Goal: Task Accomplishment & Management: Manage account settings

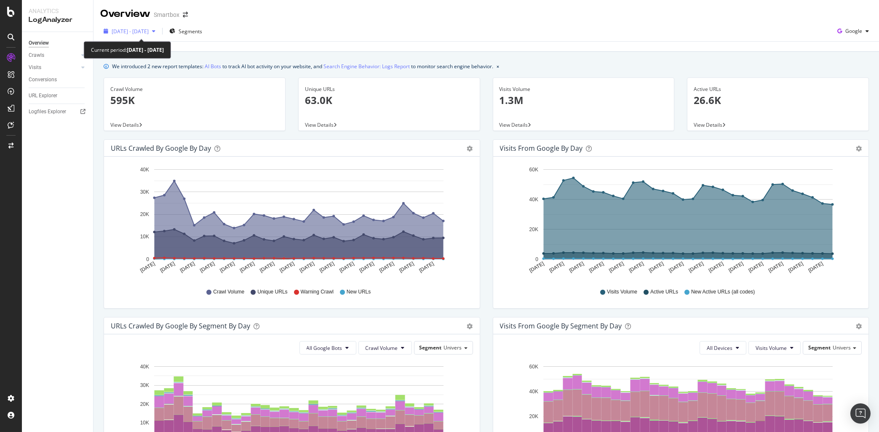
click at [137, 31] on span "2023 Sep. 29th - Oct. 28th" at bounding box center [130, 31] width 37 height 7
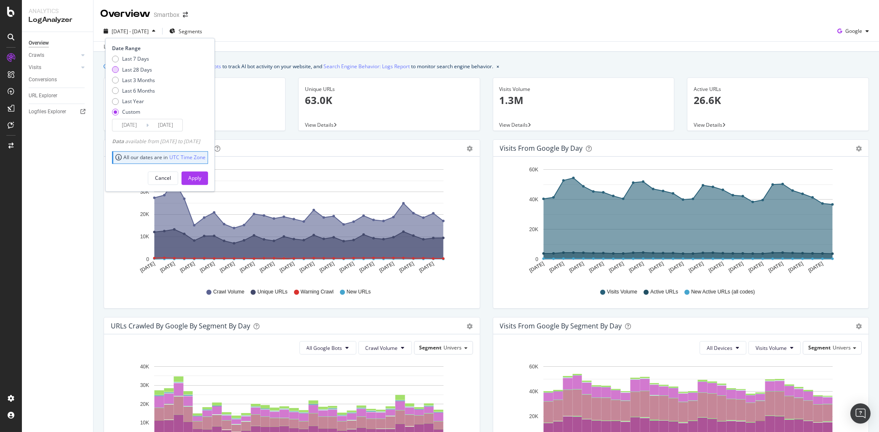
click at [140, 71] on div "Last 28 Days" at bounding box center [137, 69] width 30 height 7
type input "2025/08/17"
type input "[DATE]"
click at [201, 176] on div "Apply" at bounding box center [194, 177] width 13 height 7
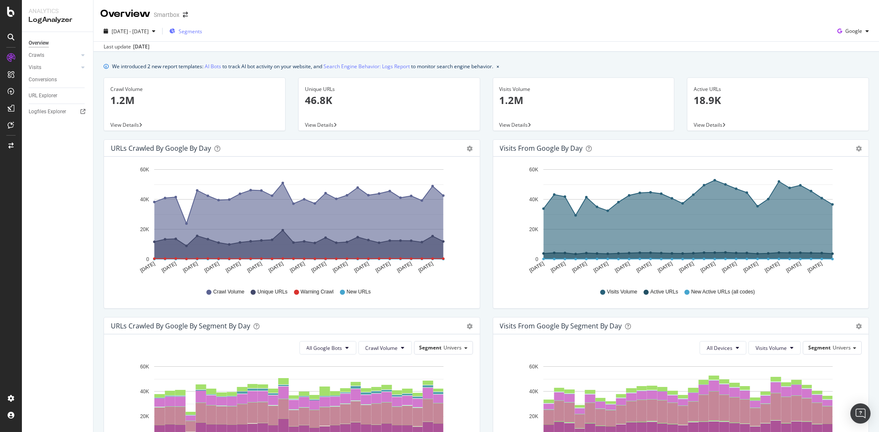
click at [202, 33] on span "Segments" at bounding box center [191, 31] width 24 height 7
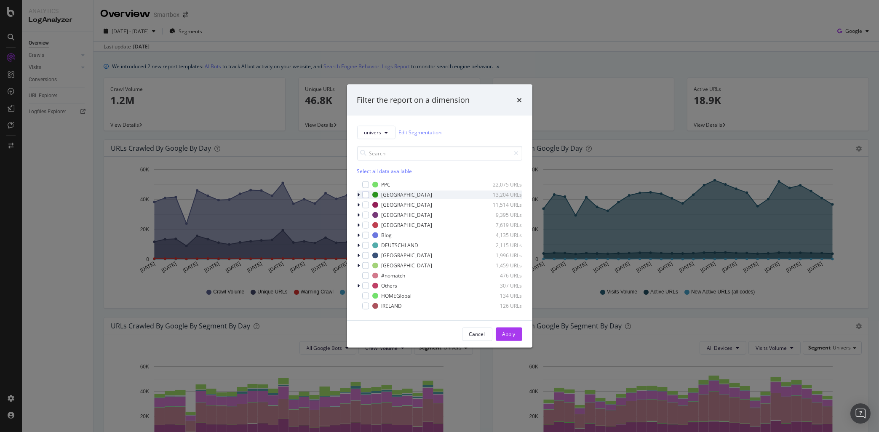
click at [359, 192] on icon "modal" at bounding box center [358, 194] width 3 height 5
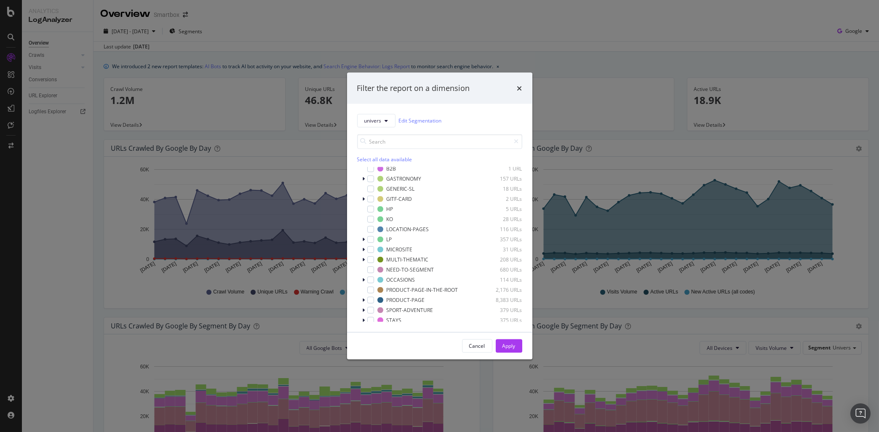
scroll to position [48, 0]
click at [368, 234] on div "modal" at bounding box center [370, 234] width 7 height 7
click at [507, 344] on div "Apply" at bounding box center [508, 345] width 13 height 7
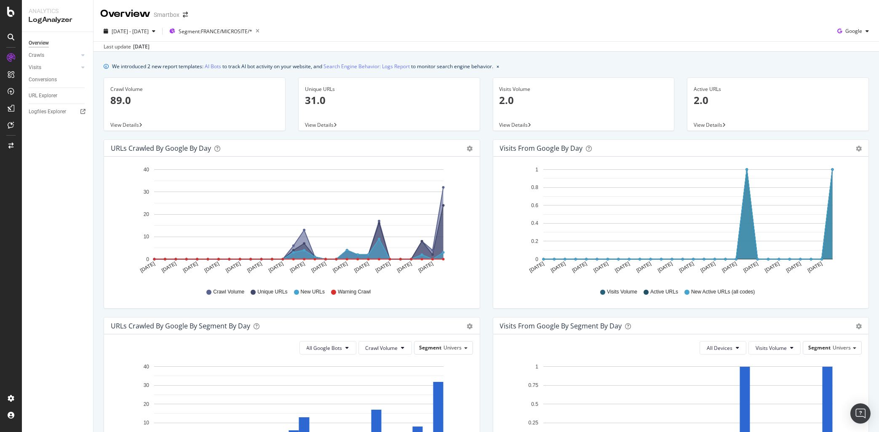
click at [509, 103] on p "2.0" at bounding box center [583, 100] width 168 height 14
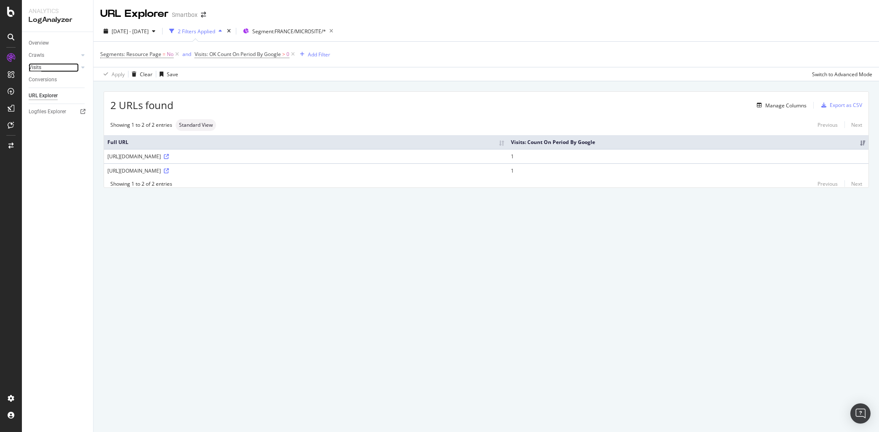
click at [39, 66] on div "Visits" at bounding box center [35, 67] width 13 height 9
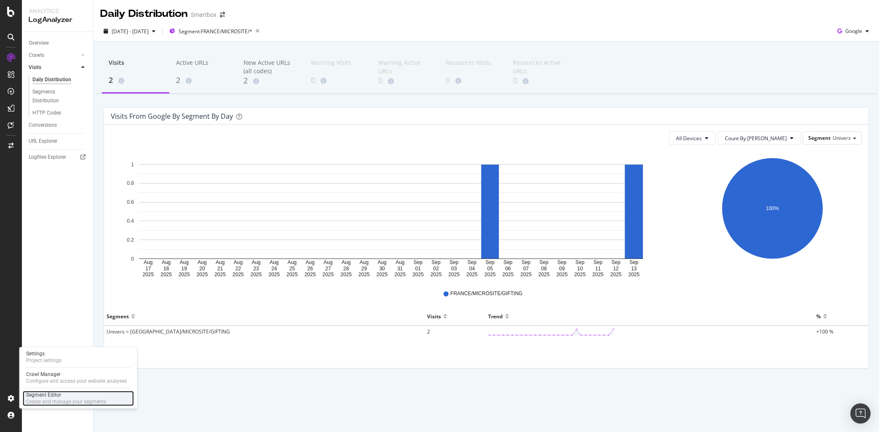
click at [27, 393] on div "Segment Editor" at bounding box center [66, 395] width 80 height 7
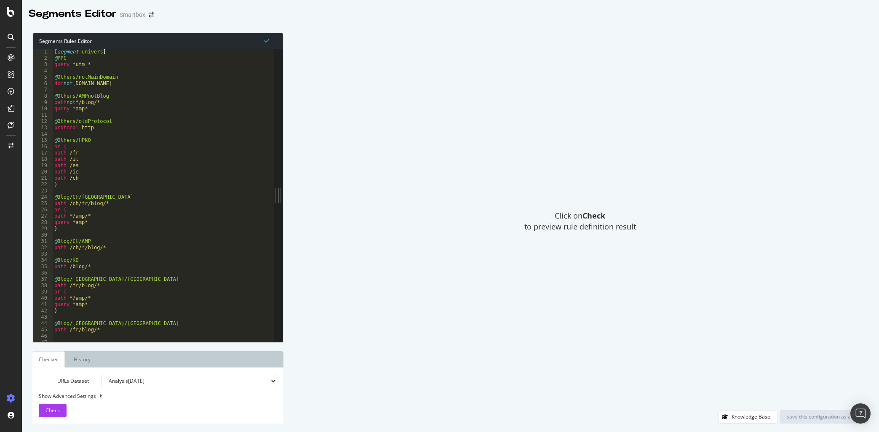
type textarea "@Others/oldProtocol"
click at [207, 123] on div "[ segment : univers ] @ PPC query *utm_* @ Others/notMainDomain dom not [DOMAIN…" at bounding box center [168, 202] width 231 height 306
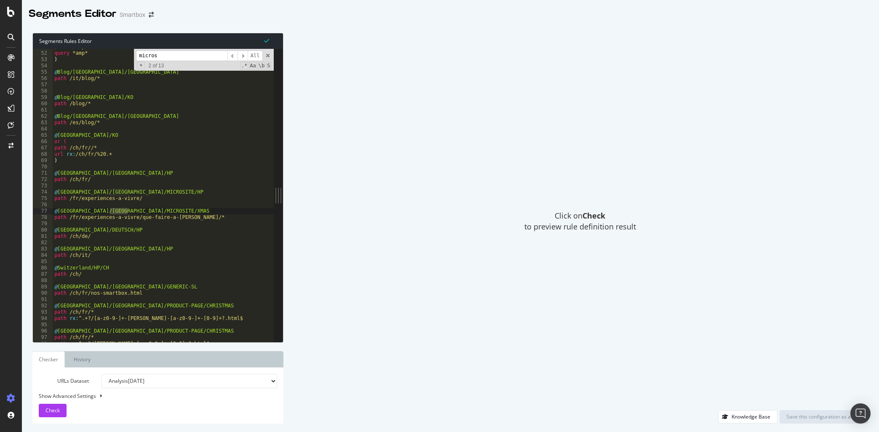
click at [160, 57] on input "micros" at bounding box center [181, 56] width 91 height 11
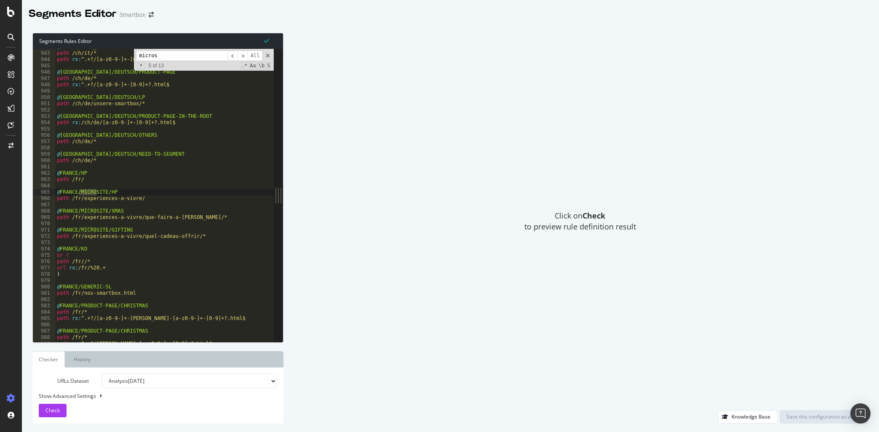
scroll to position [4343, 0]
type input "micros"
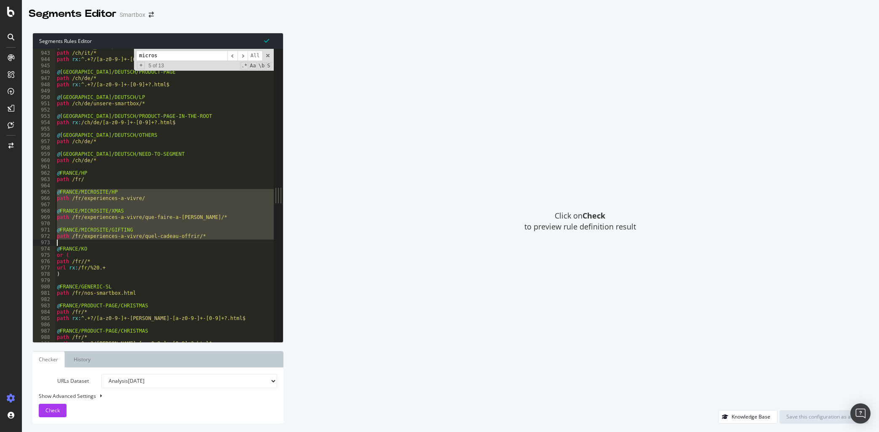
drag, startPoint x: 57, startPoint y: 191, endPoint x: 223, endPoint y: 241, distance: 173.3
click at [223, 241] on div "@ Switzerland/ITALY/PRODUCT-PAGE path /ch/it/* path rx : ^.+?/[a-z0-9-]+-[0-9]+…" at bounding box center [170, 197] width 231 height 306
type textarea "path /fr/experiences-a-vivre/quel-cadeau-offrir/*"
click at [152, 16] on icon "arrow-right-arrow-left" at bounding box center [151, 15] width 5 height 6
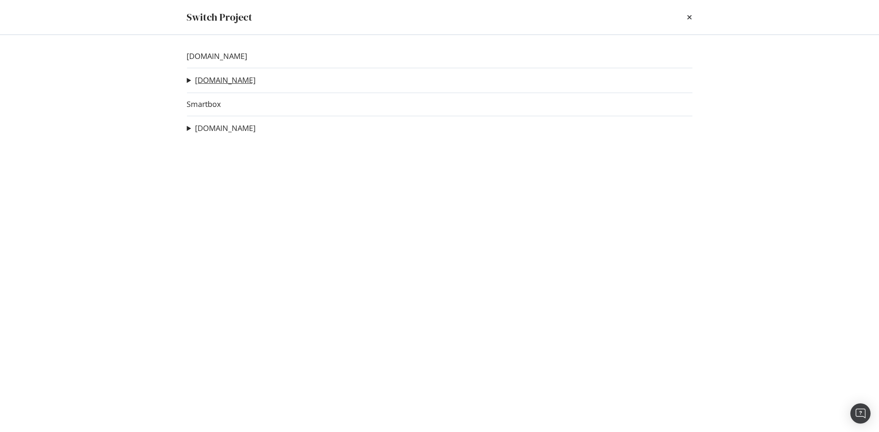
click at [209, 78] on link "bongo.be" at bounding box center [225, 80] width 61 height 9
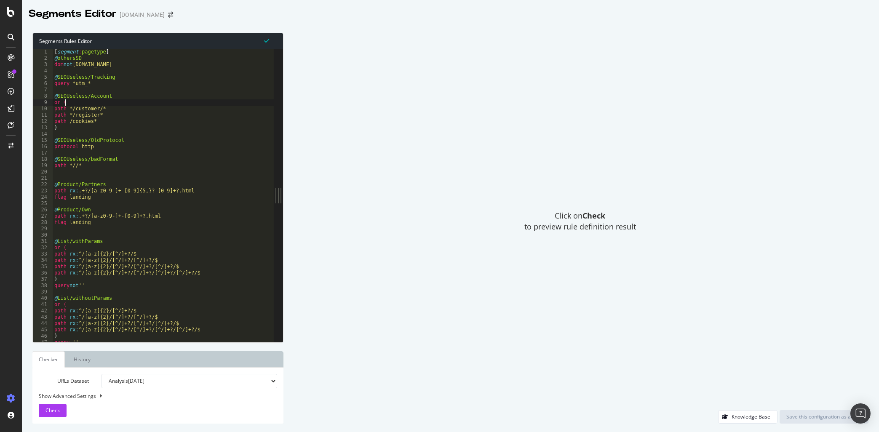
click at [130, 105] on div "[ segment : pagetype ] @ othersSD dom not www.bongo.be @ SEOUseless/Tracking qu…" at bounding box center [167, 202] width 229 height 306
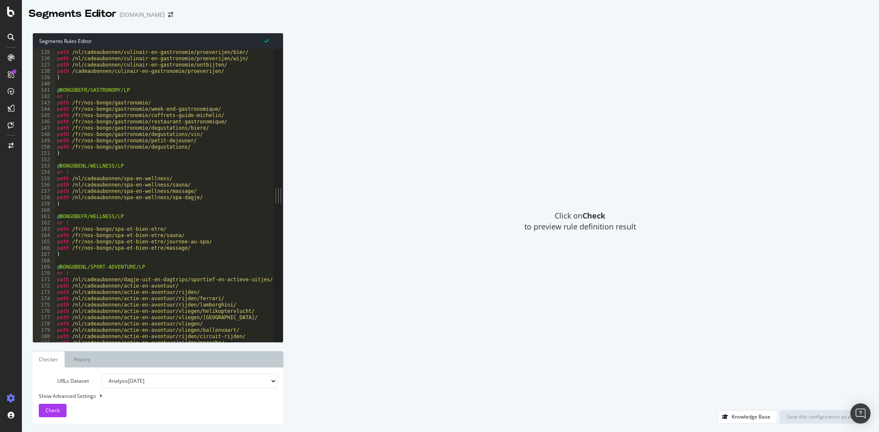
scroll to position [873, 0]
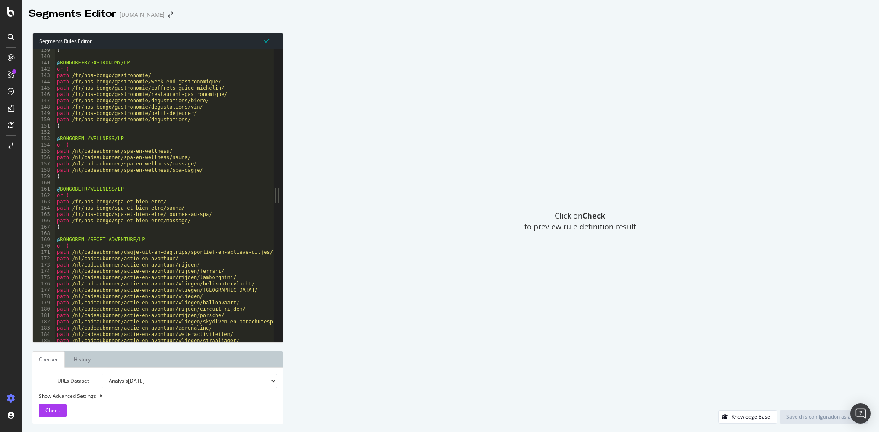
click at [176, 225] on div ") @ BONGOBEFR/GASTRONOMY/LP or ( path /fr/nos-bongo/gastronomie/ path /fr/nos-b…" at bounding box center [169, 200] width 229 height 306
type textarea ")"
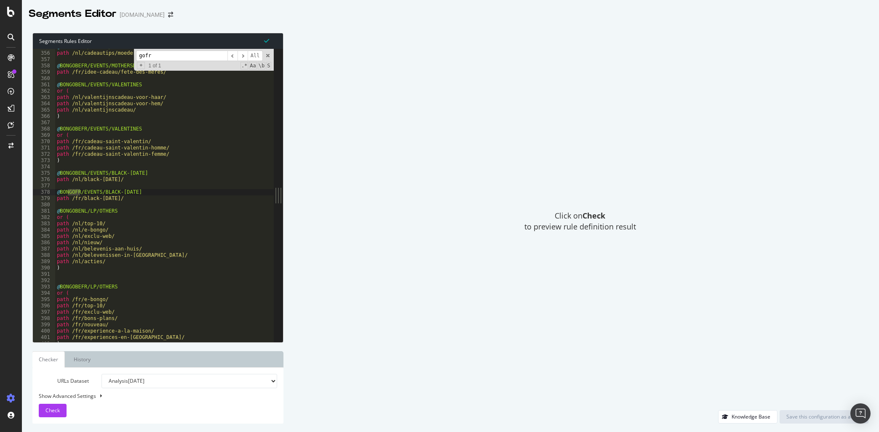
type input "gofr"
type textarea "@BONGOBENL/LP/OTHERS"
click at [140, 213] on div "@ BONGOBENL/EVENTS/MOTHERSDAY path /nl/cadeautips/moederdag-cadeau/ @ BONGOBEFR…" at bounding box center [169, 197] width 229 height 306
drag, startPoint x: 166, startPoint y: 55, endPoint x: 88, endPoint y: 53, distance: 78.4
click at [136, 53] on input "gofr" at bounding box center [181, 56] width 91 height 11
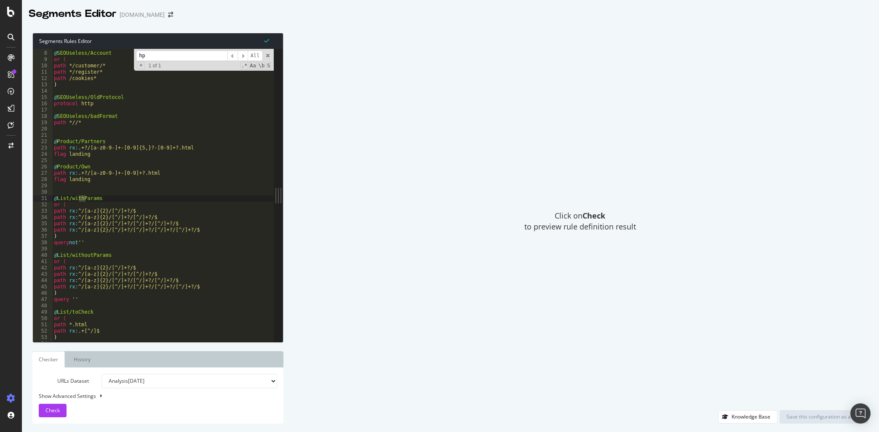
scroll to position [0, 0]
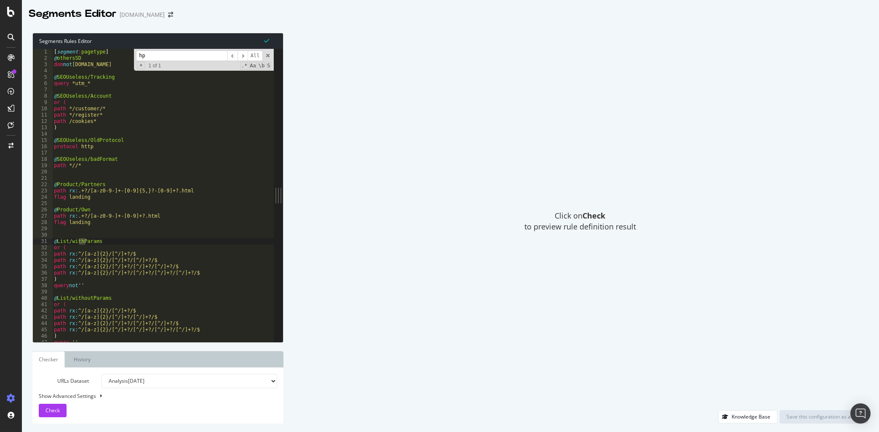
type input "hp"
type textarea "@SEOUseless/Account"
click at [101, 93] on div "[ segment : pagetype ] @ othersSD dom not www.bongo.be @ SEOUseless/Tracking qu…" at bounding box center [166, 202] width 229 height 306
drag, startPoint x: 154, startPoint y: 54, endPoint x: 105, endPoint y: 57, distance: 48.5
click at [136, 56] on input "hp" at bounding box center [181, 56] width 91 height 11
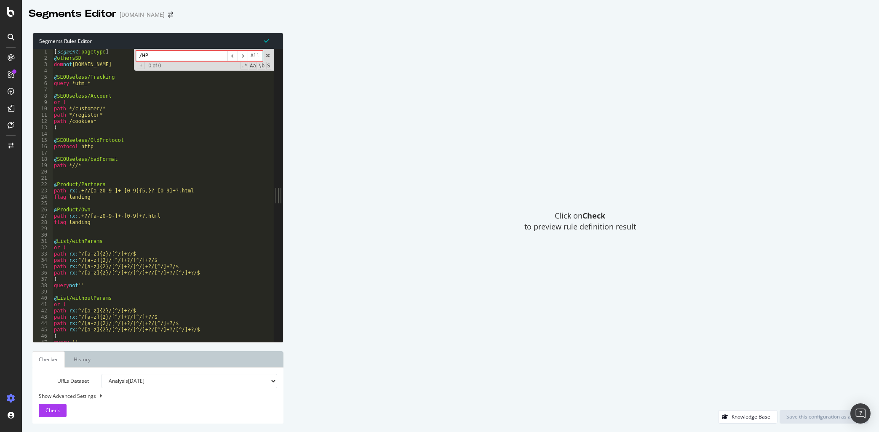
type input "/HP"
click at [104, 95] on div "[ segment : pagetype ] @ othersSD dom not www.bongo.be @ SEOUseless/Tracking qu…" at bounding box center [166, 202] width 229 height 306
click at [106, 129] on div "[ segment : pagetype ] @ othersSD dom not www.bongo.be @ SEOUseless/Tracking qu…" at bounding box center [166, 202] width 229 height 306
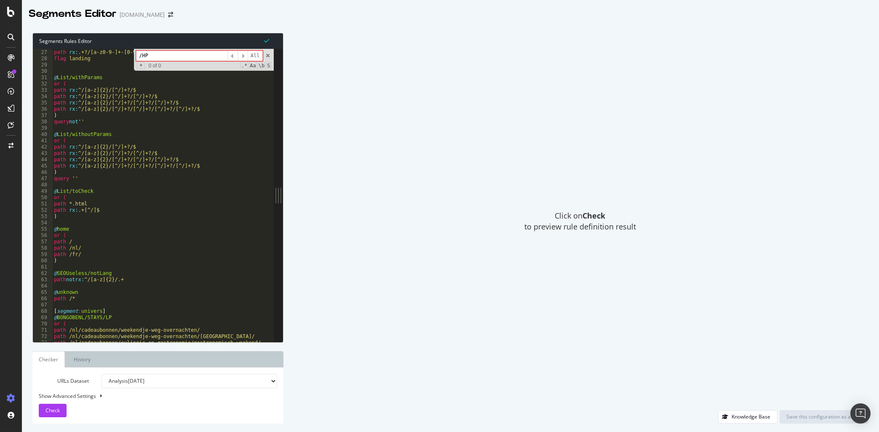
scroll to position [163, 0]
click at [166, 258] on div "@ Product/Own path rx : .+?/[a-z0-9-]+-[0-9]+?.html flag landing @ List/withPar…" at bounding box center [166, 196] width 229 height 306
type textarea ")"
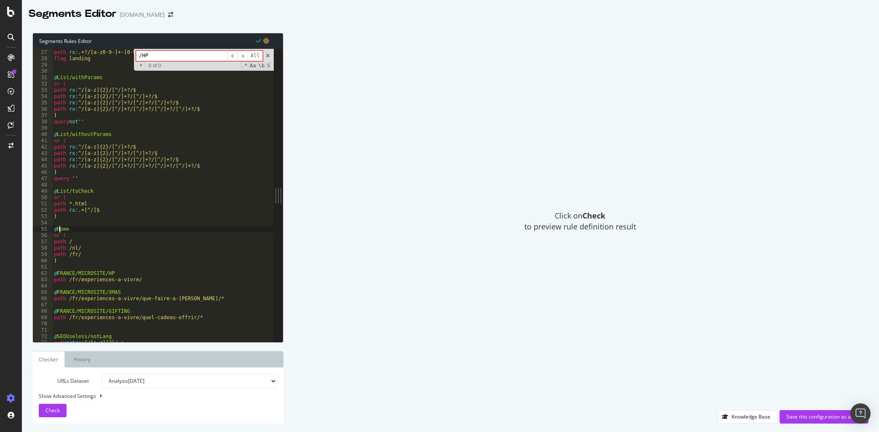
click at [59, 229] on div "@ Product/Own path rx : .+?/[a-z0-9-]+-[0-9]+?.html flag landing @ List/withPar…" at bounding box center [166, 196] width 229 height 306
drag, startPoint x: 57, startPoint y: 274, endPoint x: 75, endPoint y: 272, distance: 18.2
click at [75, 272] on div "@ Product/Own path rx : .+?/[a-z0-9-]+-[0-9]+?.html flag landing @ List/withPar…" at bounding box center [166, 196] width 229 height 306
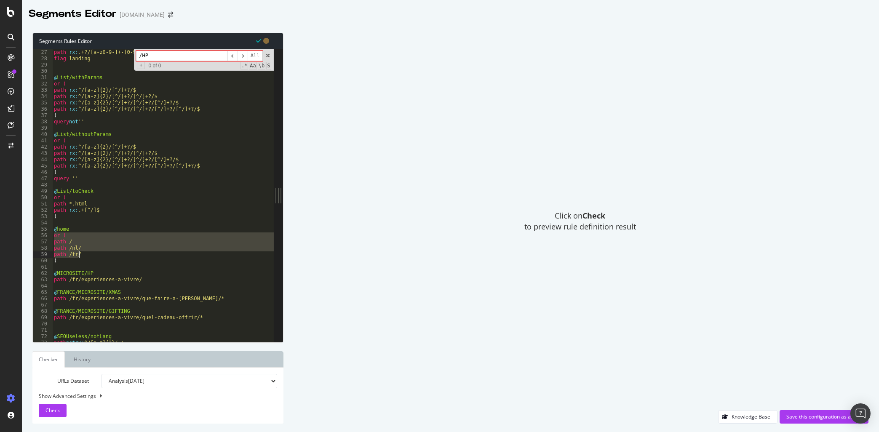
drag, startPoint x: 54, startPoint y: 237, endPoint x: 86, endPoint y: 254, distance: 36.5
click at [86, 254] on div "@ Product/Own path rx : .+?/[a-z0-9-]+-[0-9]+?.html flag landing @ List/withPar…" at bounding box center [166, 196] width 229 height 306
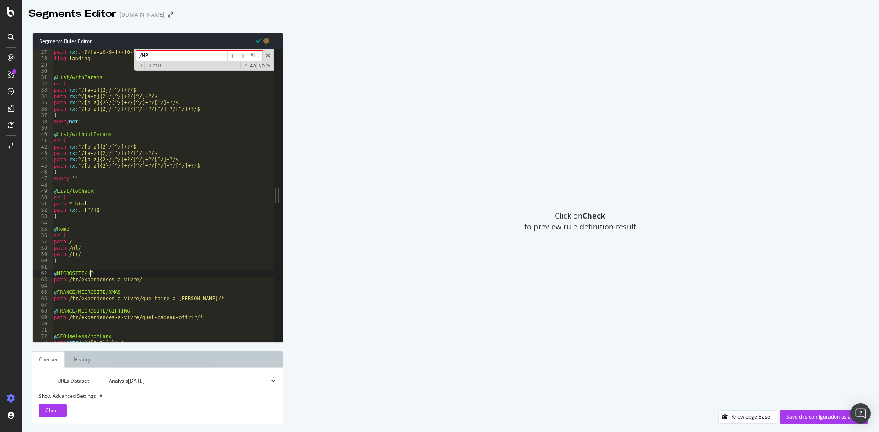
click at [108, 273] on div "@ Product/Own path rx : .+?/[a-z0-9-]+-[0-9]+?.html flag landing @ List/withPar…" at bounding box center [166, 196] width 229 height 306
type textarea "@MICROSITE/HP"
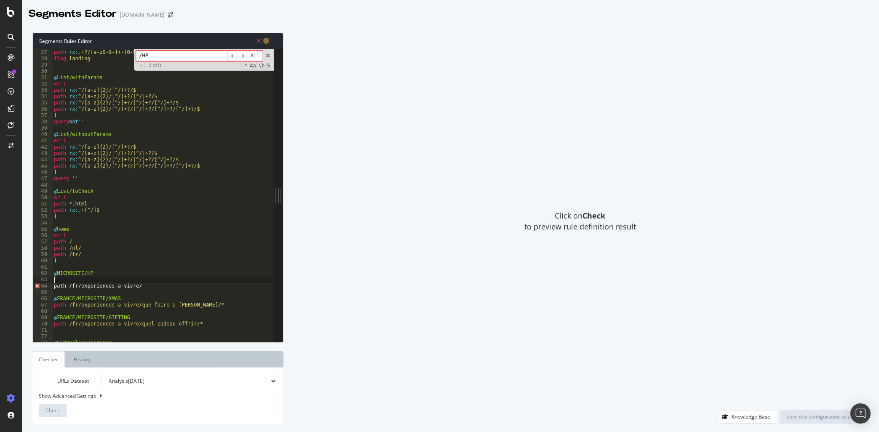
paste textarea "path /fr/"
type textarea "path /fr/"
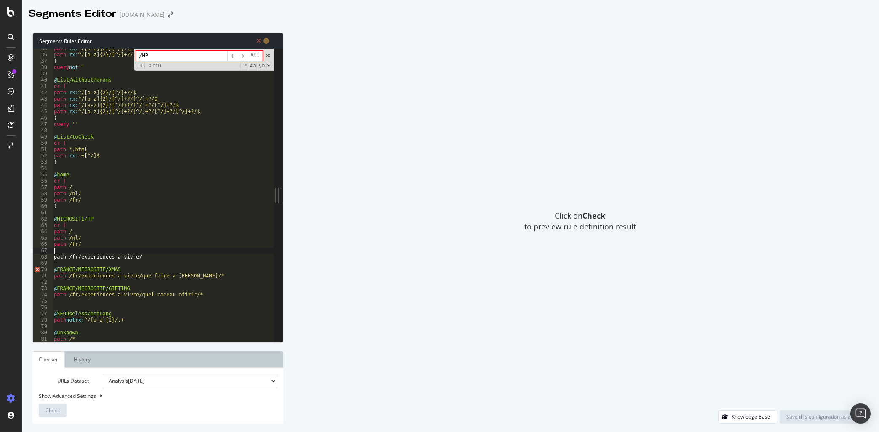
scroll to position [218, 0]
click at [77, 234] on div "path rx : ^/[a-z]{2}/[^/]+?/[^/]+?/[^/]+?/$ path rx : ^/[a-z]{2}/[^/]+?/[^/]+?/…" at bounding box center [166, 198] width 229 height 306
paste textarea "ervaring-om-te-beleven/"
type textarea "path /ervaring-om-te-beleven/"
drag, startPoint x: 142, startPoint y: 230, endPoint x: 52, endPoint y: 231, distance: 90.1
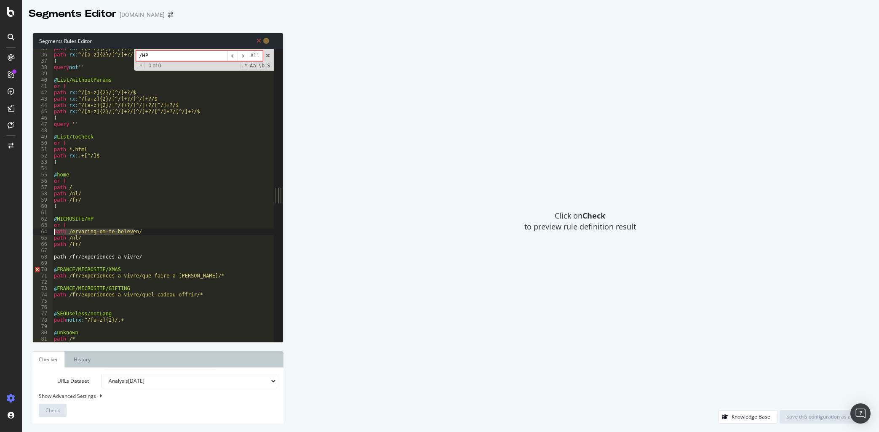
click at [52, 231] on div "path /ervaring-om-te-beleven/ 35 36 37 38 39 40 41 42 43 44 45 46 47 48 49 50 5…" at bounding box center [153, 195] width 241 height 293
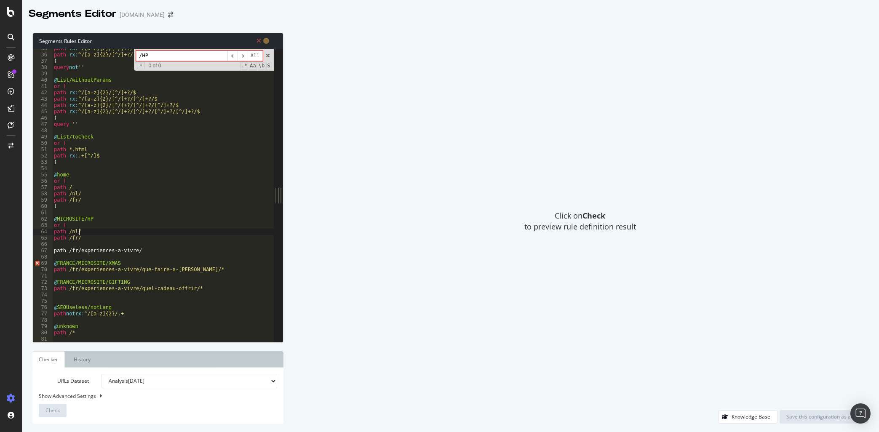
paste textarea "ervaring-om-te-beleven/"
click at [80, 237] on div "path rx : ^/[a-z]{2}/[^/]+?/[^/]+?/[^/]+?/$ path rx : ^/[a-z]{2}/[^/]+?/[^/]+?/…" at bounding box center [166, 198] width 229 height 306
paste textarea "/fr/experiences-a-vivre/"
click at [86, 238] on div "path rx : ^/[a-z]{2}/[^/]+?/[^/]+?/[^/]+?/$ path rx : ^/[a-z]{2}/[^/]+?/[^/]+?/…" at bounding box center [166, 198] width 229 height 306
type textarea "path /fr/experiences-a-vivre/"
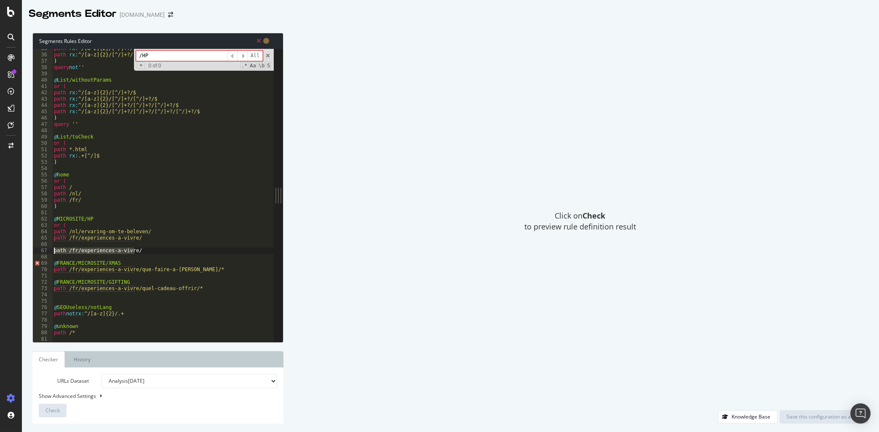
drag, startPoint x: 150, startPoint y: 251, endPoint x: 45, endPoint y: 251, distance: 104.8
click at [45, 251] on div "path /fr/experiences-a-vivre/ 35 36 37 38 39 40 41 42 43 44 45 46 47 48 49 50 5…" at bounding box center [153, 195] width 241 height 293
click at [76, 263] on div "path rx : ^/[a-z]{2}/[^/]+?/[^/]+?/[^/]+?/$ path rx : ^/[a-z]{2}/[^/]+?/[^/]+?/…" at bounding box center [166, 198] width 229 height 306
type textarea "@MICROSITE/XMAS"
click at [129, 255] on div "path rx : ^/[a-z]{2}/[^/]+?/[^/]+?/[^/]+?/$ path rx : ^/[a-z]{2}/[^/]+?/[^/]+?/…" at bounding box center [166, 198] width 229 height 306
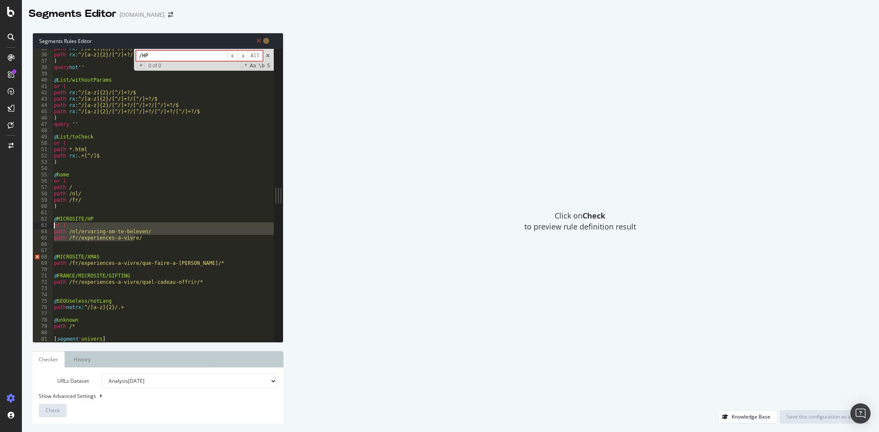
drag, startPoint x: 138, startPoint y: 241, endPoint x: 53, endPoint y: 225, distance: 86.2
click at [53, 225] on div "path rx : ^/[a-z]{2}/[^/]+?/[^/]+?/[^/]+?/$ path rx : ^/[a-z]{2}/[^/]+?/[^/]+?/…" at bounding box center [166, 198] width 229 height 306
drag, startPoint x: 201, startPoint y: 262, endPoint x: 53, endPoint y: 266, distance: 148.3
click at [53, 266] on div "path rx : ^/[a-z]{2}/[^/]+?/[^/]+?/[^/]+?/$ path rx : ^/[a-z]{2}/[^/]+?/[^/]+?/…" at bounding box center [166, 198] width 229 height 306
click at [111, 255] on div "path rx : ^/[a-z]{2}/[^/]+?/[^/]+?/[^/]+?/$ path rx : ^/[a-z]{2}/[^/]+?/[^/]+?/…" at bounding box center [166, 198] width 229 height 306
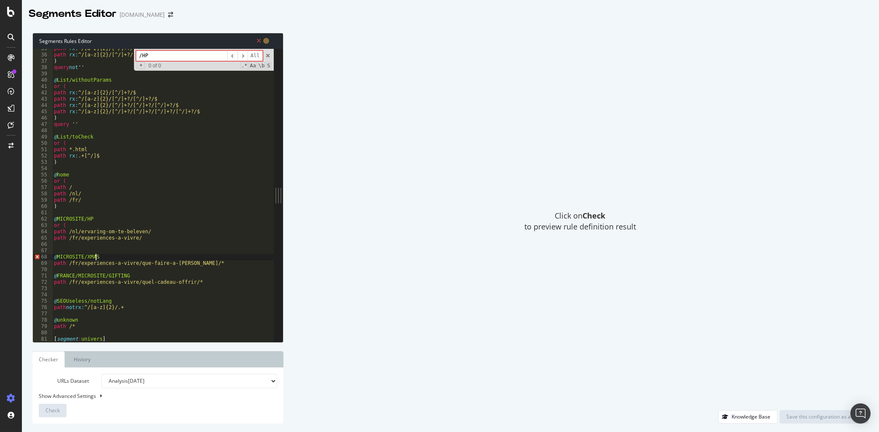
type textarea "@MICROSITE/XMAS"
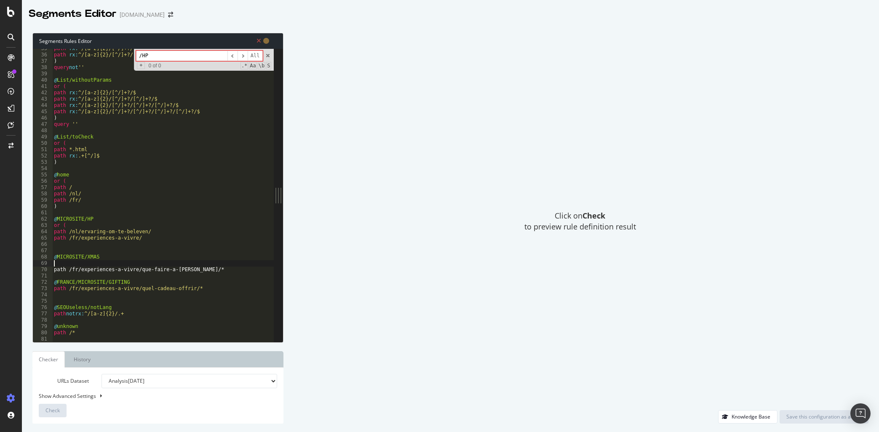
paste textarea "path /fr/experiences-a-vivre/"
type textarea "path /fr/experiences-a-vivre/"
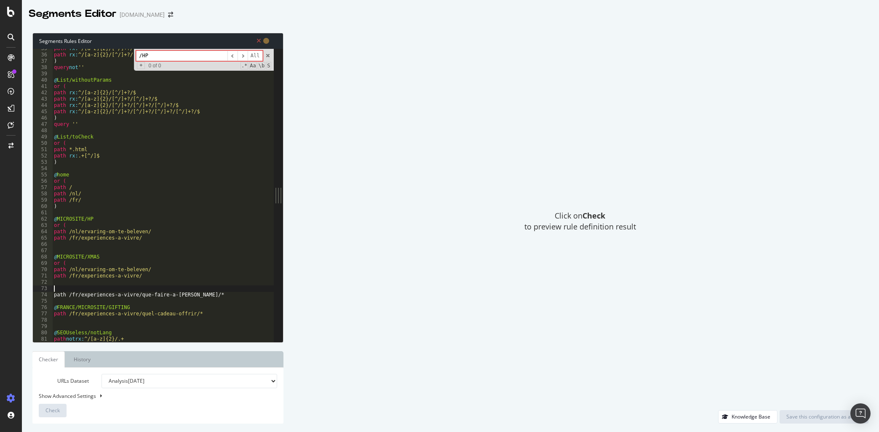
scroll to position [272, 0]
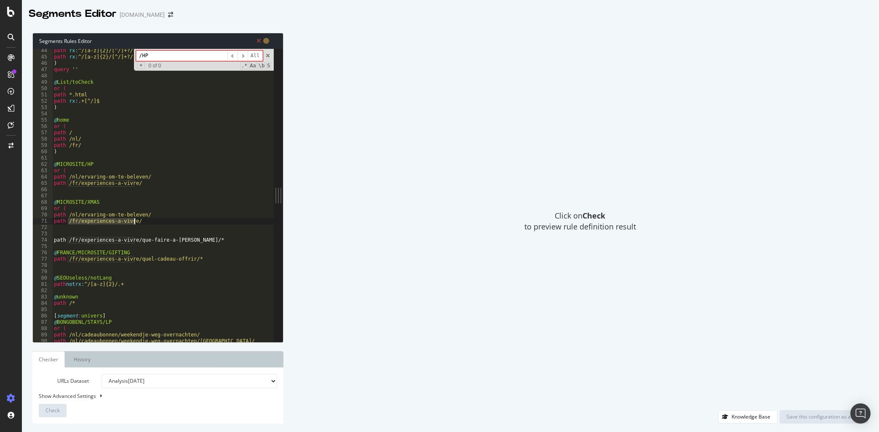
drag, startPoint x: 68, startPoint y: 221, endPoint x: 136, endPoint y: 221, distance: 67.8
click at [136, 221] on div "path rx : ^/[a-z]{2}/[^/]+?/[^/]+?/[^/]+?/$ path rx : ^/[a-z]{2}/[^/]+?/[^/]+?/…" at bounding box center [166, 201] width 229 height 306
paste textarea "que-faire-a-noel/"
type textarea "path /fr/experiences-a-vivre/que-faire-a-noel/*"
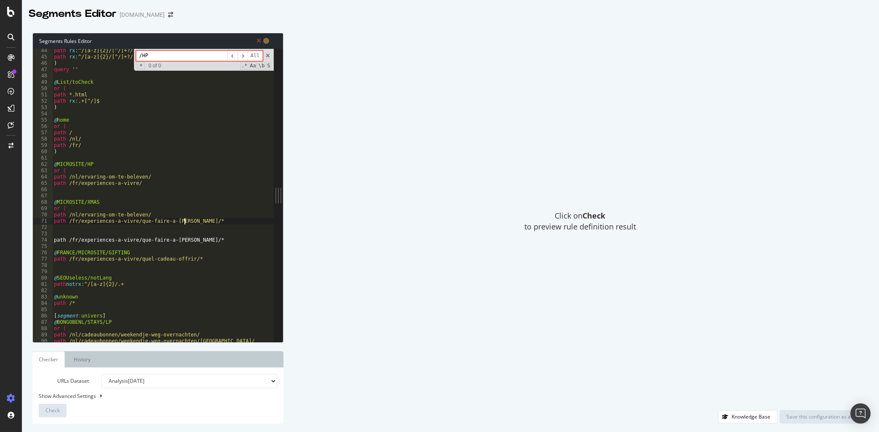
scroll to position [0, 0]
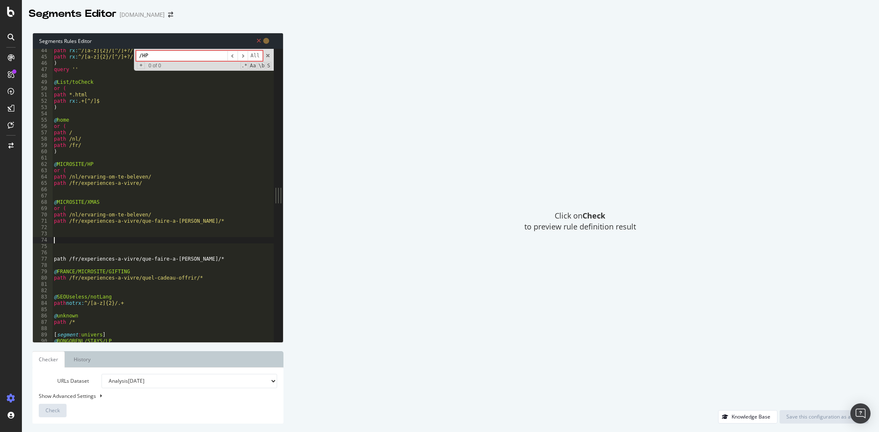
paste textarea "/nl/ervaring-om-te-beleven/wat-te-doen-voor-kerst/"
type textarea "/nl/ervaring-om-te-beleven/wat-te-doen-voor-kerst/"
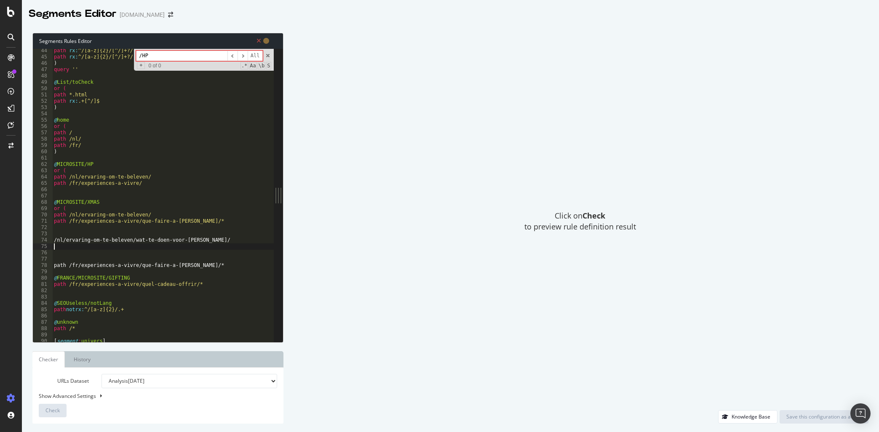
scroll to position [327, 0]
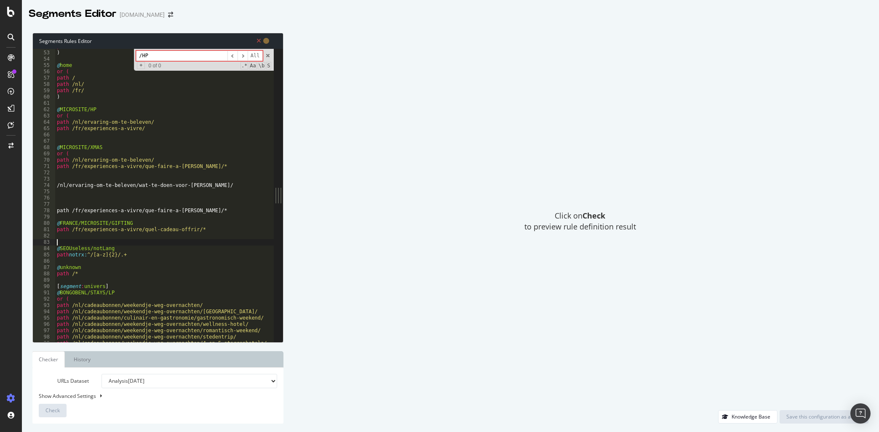
click at [65, 241] on div "path rx : .+[^/]$ ) @ home or ( path / path /nl/ path /fr/ ) @ MICROSITE/HP or …" at bounding box center [169, 196] width 229 height 306
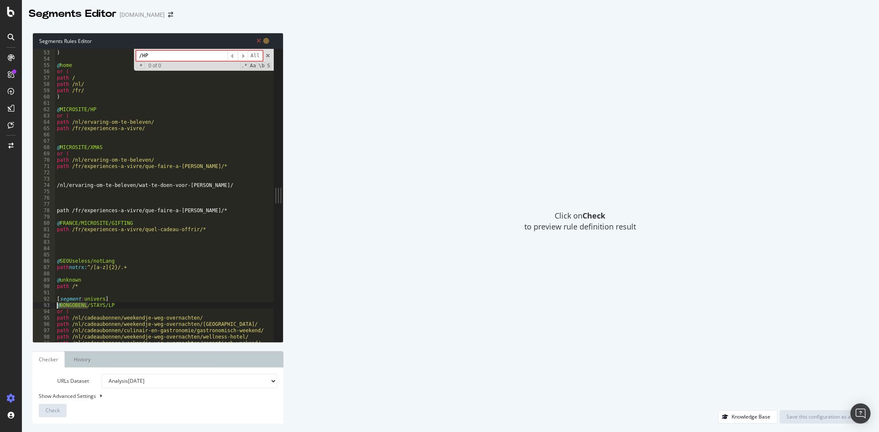
drag, startPoint x: 88, startPoint y: 307, endPoint x: 53, endPoint y: 306, distance: 35.4
click at [53, 306] on div "52 53 54 55 56 57 58 59 60 61 62 63 64 65 66 67 68 69 70 71 72 73 74 75 76 77 7…" at bounding box center [153, 195] width 241 height 293
type textarea "@BONGOBENL/STAYS/LP"
click at [154, 139] on div "path rx : .+[^/]$ ) @ home or ( path / path /nl/ path /fr/ ) @ MICROSITE/HP or …" at bounding box center [169, 196] width 229 height 306
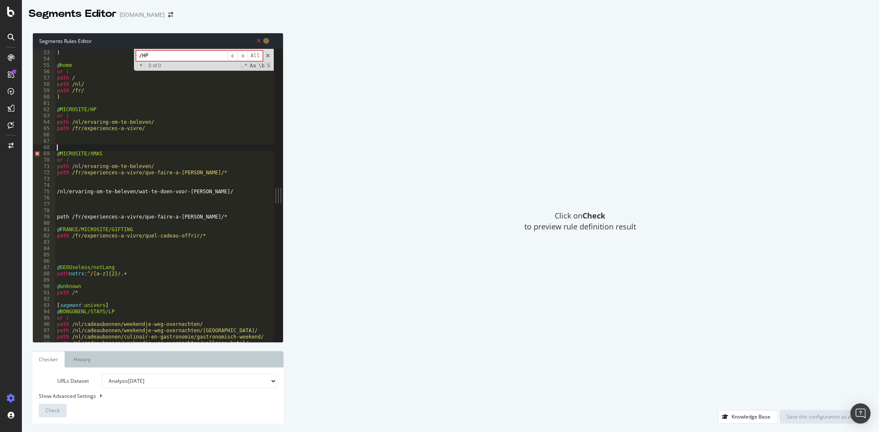
paste textarea "@BONGOBENL/"
type textarea "@BONGOBENL/"
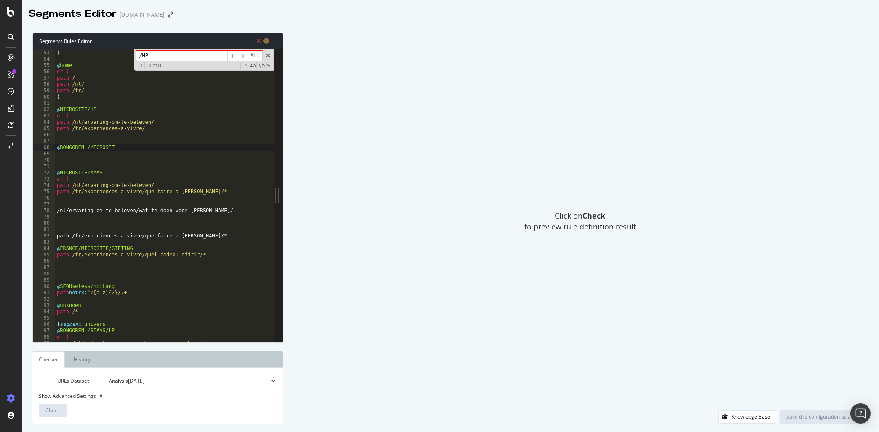
scroll to position [0, 4]
drag, startPoint x: 86, startPoint y: 149, endPoint x: 56, endPoint y: 149, distance: 29.9
click at [56, 149] on div "path rx : .+[^/]$ ) @ home or ( path / path /nl/ path /fr/ ) @ MICROSITE/HP or …" at bounding box center [169, 196] width 229 height 306
click at [60, 109] on div "path rx : .+[^/]$ ) @ home or ( path / path /nl/ path /fr/ ) @ MICROSITE/HP or …" at bounding box center [169, 196] width 229 height 306
paste textarea "@BONGOBENL/"
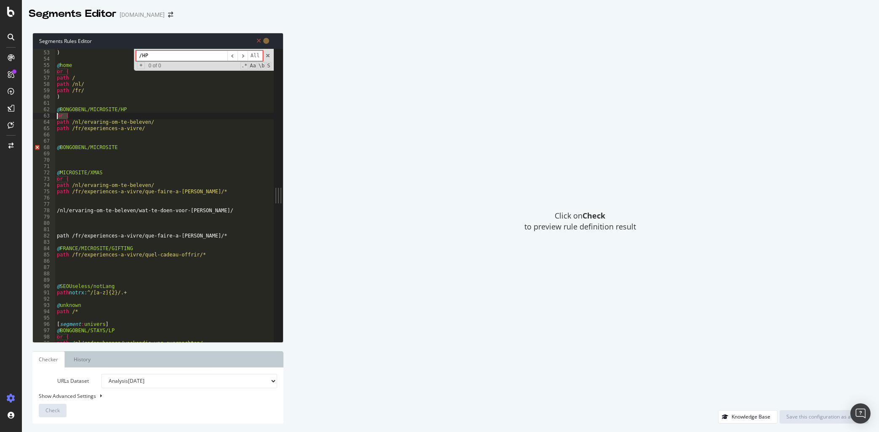
drag, startPoint x: 75, startPoint y: 117, endPoint x: 49, endPoint y: 117, distance: 26.1
click at [49, 117] on div "@BONGOBENL/MICROSITE/HP 52 53 54 55 56 57 58 59 60 61 62 63 64 65 66 67 68 69 7…" at bounding box center [153, 195] width 241 height 293
type textarea "or ("
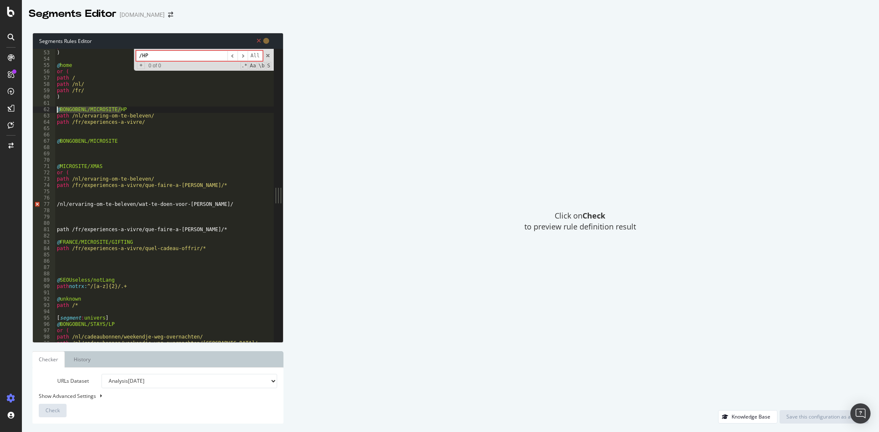
drag, startPoint x: 147, startPoint y: 109, endPoint x: 52, endPoint y: 110, distance: 94.3
click at [52, 110] on div "path /nl/ervaring-om-te-beleven/ 52 53 54 55 56 57 58 59 60 61 62 63 64 65 66 6…" at bounding box center [153, 195] width 241 height 293
click at [167, 116] on div "path rx : .+[^/]$ ) @ home or ( path / path /nl/ path /fr/ ) @ BONGOBENL/MICROS…" at bounding box center [169, 196] width 229 height 306
type textarea "path /nl/ervaring-om-te-beleven/"
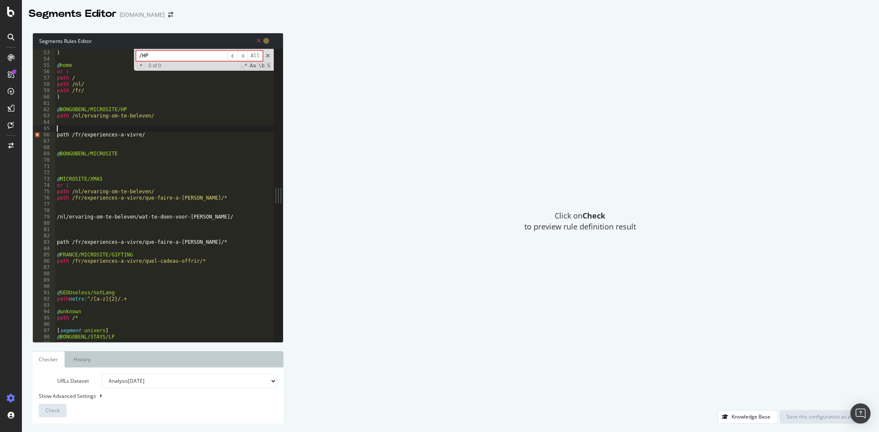
paste textarea "@BONGOBENL/MICROSITE/HP"
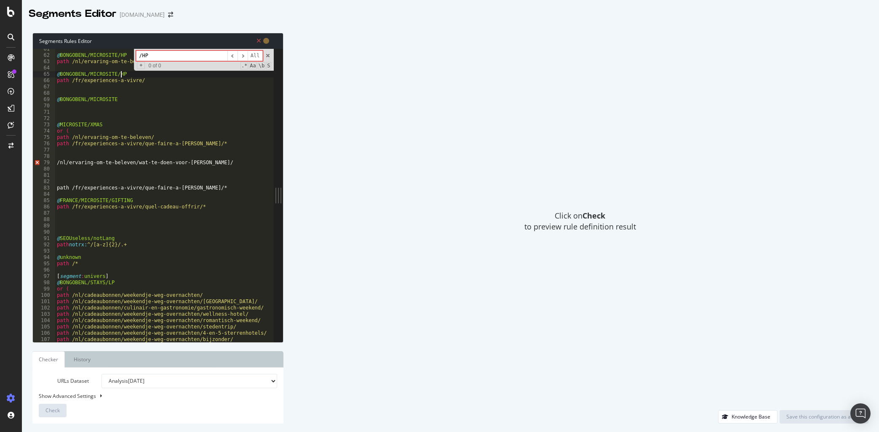
scroll to position [327, 0]
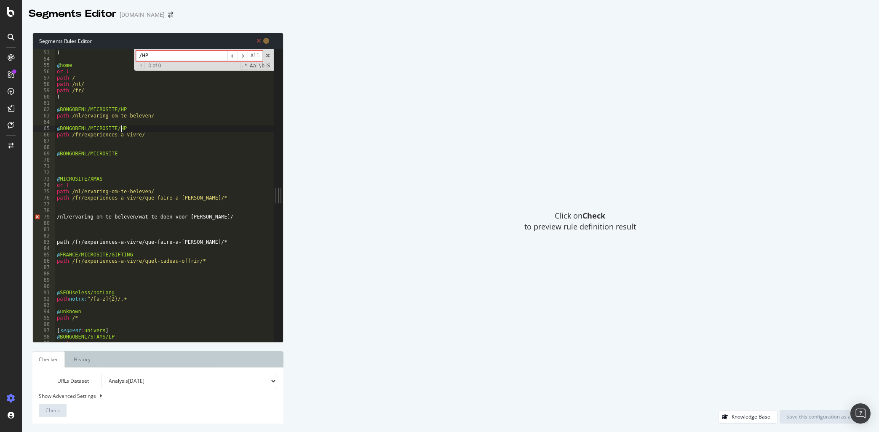
click at [80, 129] on div "path rx : .+[^/]$ ) @ home or ( path / path /nl/ path /fr/ ) @ BONGOBENL/MICROS…" at bounding box center [169, 196] width 229 height 306
click at [114, 154] on div "path rx : .+[^/]$ ) @ home or ( path / path /nl/ path /fr/ ) @ BONGOBENL/MICROS…" at bounding box center [169, 196] width 229 height 306
drag, startPoint x: 160, startPoint y: 192, endPoint x: 52, endPoint y: 192, distance: 107.8
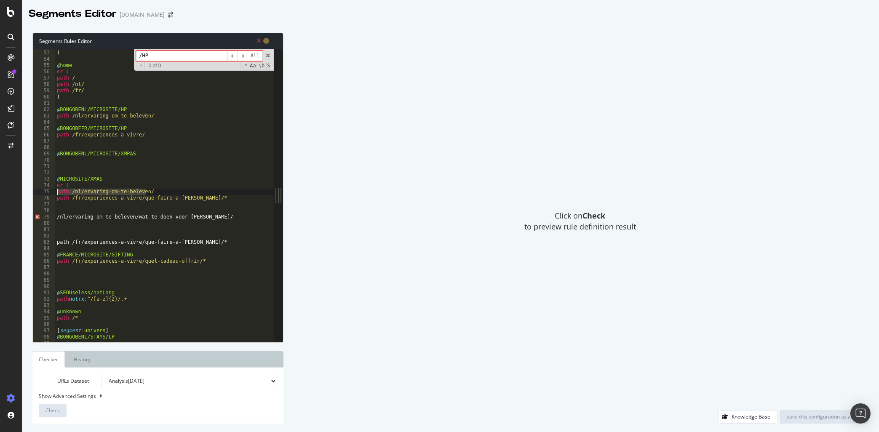
click at [52, 192] on div "@BONGOBENL/MICROSITE/XMPAS 52 53 54 55 56 57 58 59 60 61 62 63 64 65 66 67 68 6…" at bounding box center [153, 195] width 241 height 293
type textarea "path /nl/ervaring-om-te-beleven/"
click at [107, 163] on div "path rx : .+[^/]$ ) @ home or ( path / path /nl/ path /fr/ ) @ BONGOBENL/MICROS…" at bounding box center [169, 196] width 229 height 306
paste textarea "path /nl/ervaring-om-te-beleven/"
drag, startPoint x: 177, startPoint y: 163, endPoint x: 54, endPoint y: 154, distance: 123.3
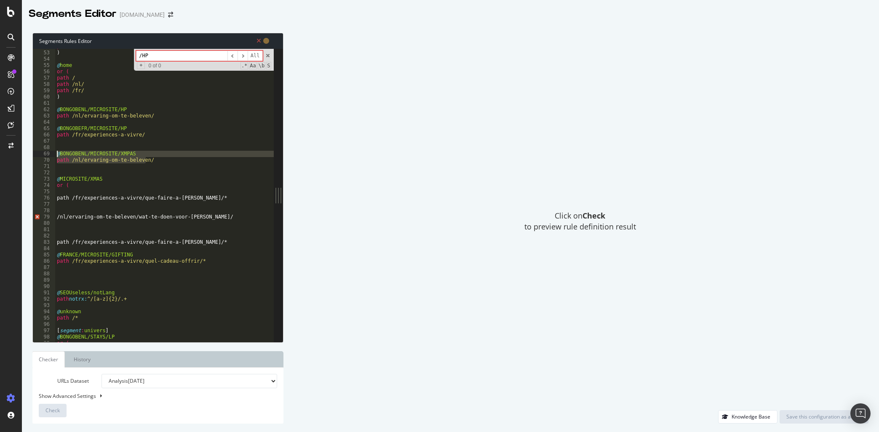
click at [54, 154] on div "path /nl/ervaring-om-te-beleven/ 52 53 54 55 56 57 58 59 60 61 62 63 64 65 66 6…" at bounding box center [153, 195] width 241 height 293
type textarea "@BONGOBENL/MICROSITE/XMPAS path /nl/ervaring-om-te-beleven/"
click at [153, 164] on div "path rx : .+[^/]$ ) @ home or ( path / path /nl/ path /fr/ ) @ BONGOBENL/MICROS…" at bounding box center [169, 196] width 229 height 306
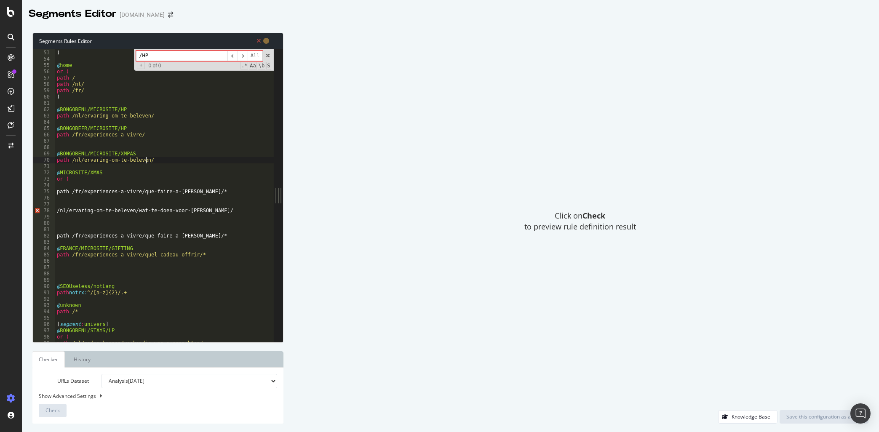
scroll to position [0, 7]
type textarea "path /nl/ervaring-om-te-beleven/*"
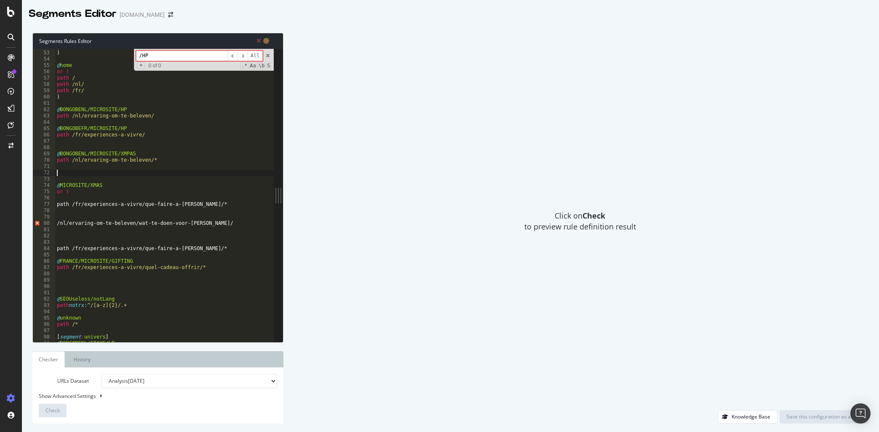
paste textarea "path /nl/ervaring-om-te-beleven/*"
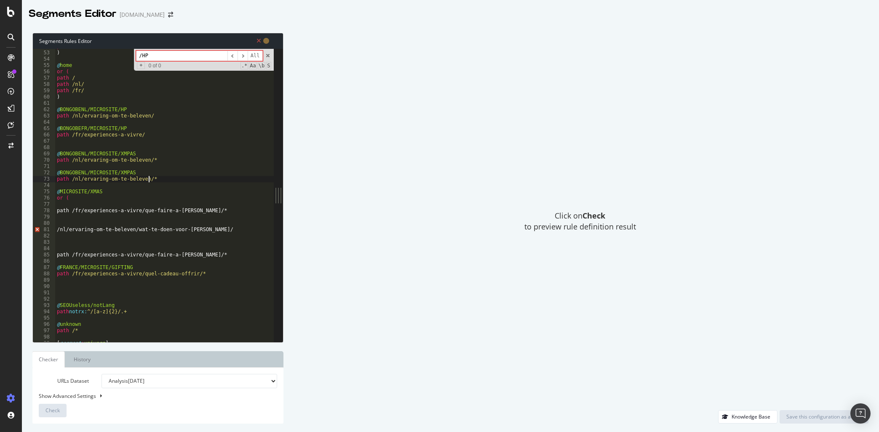
drag, startPoint x: 120, startPoint y: 152, endPoint x: 140, endPoint y: 169, distance: 26.3
click at [120, 153] on div "path rx : .+[^/]$ ) @ home or ( path / path /nl/ path /fr/ ) @ BONGOBENL/MICROS…" at bounding box center [169, 196] width 229 height 306
click at [122, 173] on div "path rx : .+[^/]$ ) @ home or ( path / path /nl/ path /fr/ ) @ BONGOBENL/MICROS…" at bounding box center [169, 196] width 229 height 306
click at [80, 174] on div "path rx : .+[^/]$ ) @ home or ( path / path /nl/ path /fr/ ) @ BONGOBENL/MICROS…" at bounding box center [169, 196] width 229 height 306
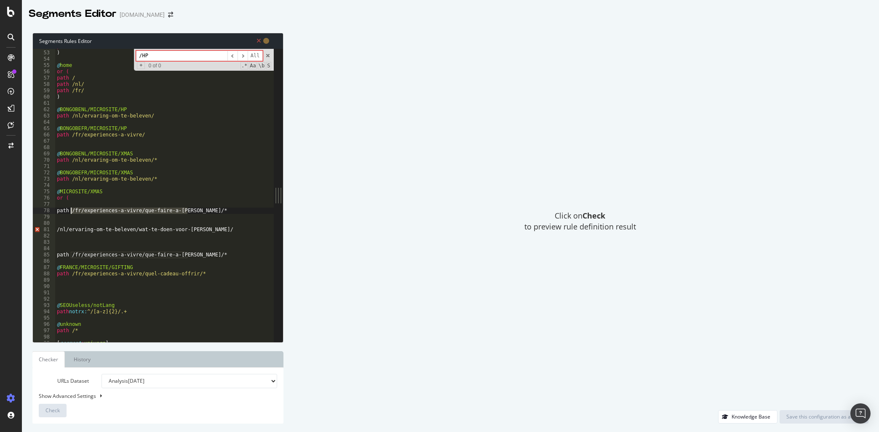
drag, startPoint x: 193, startPoint y: 210, endPoint x: 72, endPoint y: 209, distance: 121.3
click at [72, 209] on div "path rx : .+[^/]$ ) @ home or ( path / path /nl/ path /fr/ ) @ BONGOBENL/MICROS…" at bounding box center [169, 196] width 229 height 306
drag, startPoint x: 71, startPoint y: 177, endPoint x: 153, endPoint y: 180, distance: 82.2
click at [153, 180] on div "path rx : .+[^/]$ ) @ home or ( path / path /nl/ path /fr/ ) @ BONGOBENL/MICROS…" at bounding box center [169, 196] width 229 height 306
paste textarea "fr/experiences-a-vivre/que-faire-a-noel"
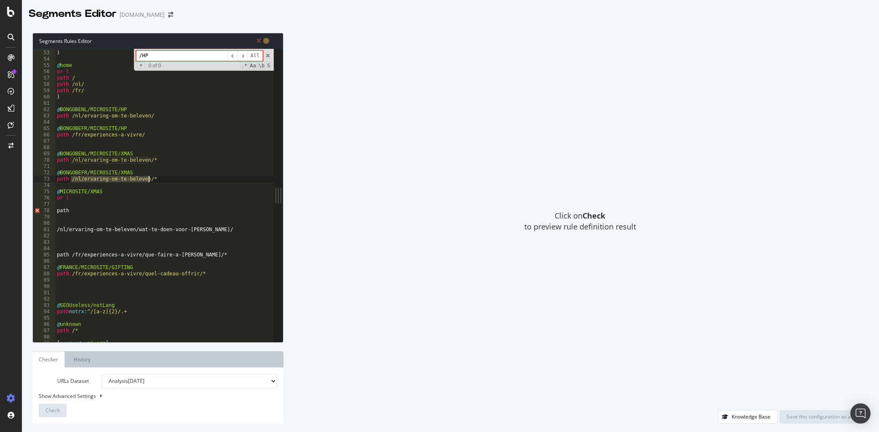
type textarea "path /fr/experiences-a-vivre/que-faire-a-noel/*"
click at [120, 187] on div "path rx : .+[^/]$ ) @ home or ( path / path /nl/ path /fr/ ) @ BONGOBENL/MICROS…" at bounding box center [169, 196] width 229 height 306
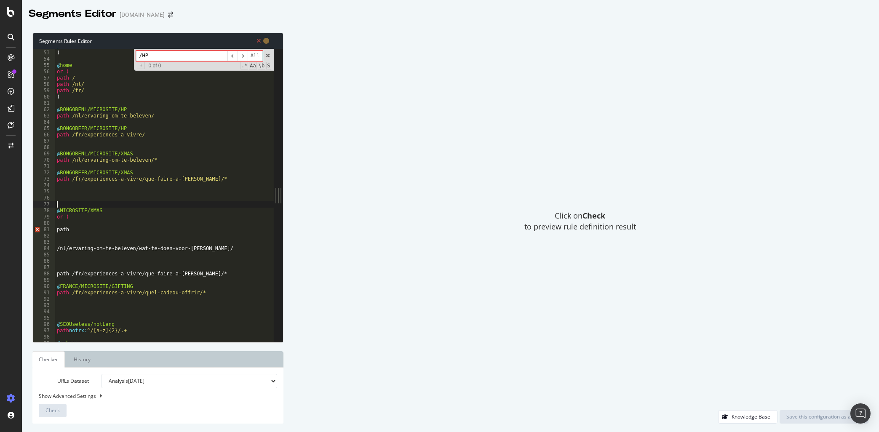
paste textarea "/fr/experiences-a-vivre/quel-cadeau-offrir/"
drag, startPoint x: 201, startPoint y: 181, endPoint x: 51, endPoint y: 172, distance: 150.2
click at [51, 172] on div "/fr/experiences-a-vivre/quel-cadeau-offrir/ 52 53 54 55 56 57 58 59 60 61 62 63…" at bounding box center [153, 195] width 241 height 293
type textarea "@BONGOBEFR/MICROSITE/XMAS path /fr/experiences-a-vivre/que-faire-a-noel/*"
click at [151, 195] on div "path rx : .+[^/]$ ) @ home or ( path / path /nl/ path /fr/ ) @ BONGOBENL/MICROS…" at bounding box center [169, 196] width 229 height 306
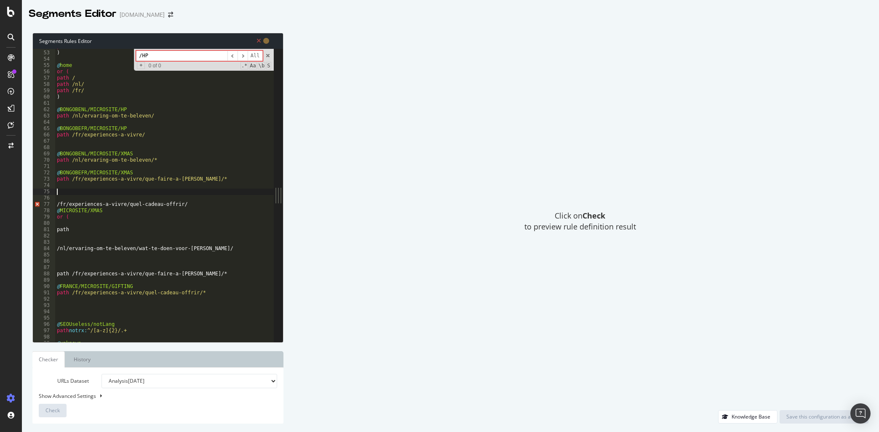
paste textarea "path /fr/experiences-a-vivre/que-faire-a-noel/*"
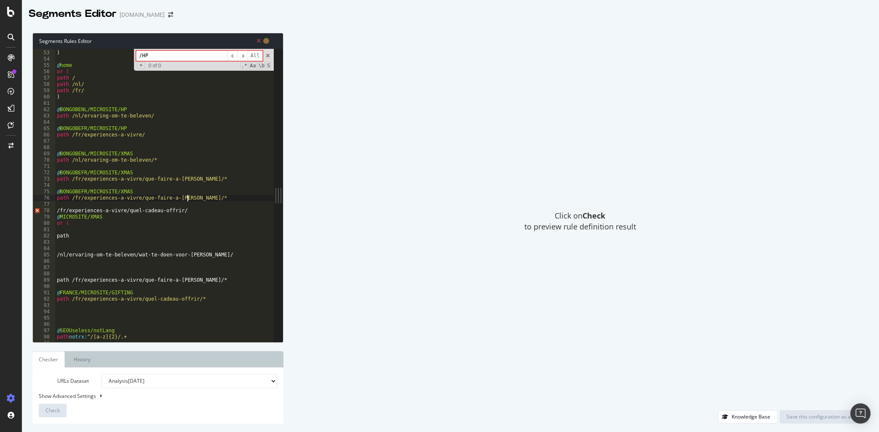
click at [123, 192] on div "path rx : .+[^/]$ ) @ home or ( path / path /nl/ path /fr/ ) @ BONGOBENL/MICROS…" at bounding box center [169, 196] width 229 height 306
drag, startPoint x: 72, startPoint y: 197, endPoint x: 195, endPoint y: 199, distance: 123.0
click at [195, 199] on div "path rx : .+[^/]$ ) @ home or ( path / path /nl/ path /fr/ ) @ BONGOBENL/MICROS…" at bounding box center [169, 196] width 229 height 306
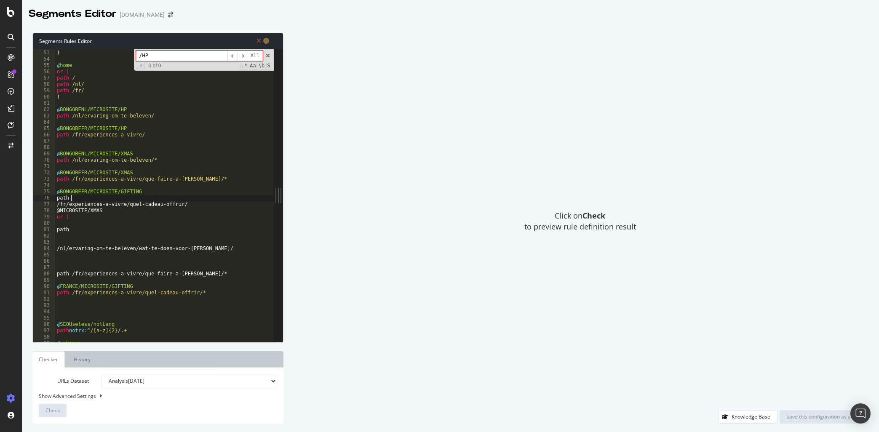
type textarea "path /fr/experiences-a-vivre/quel-cadeau-offrir/"
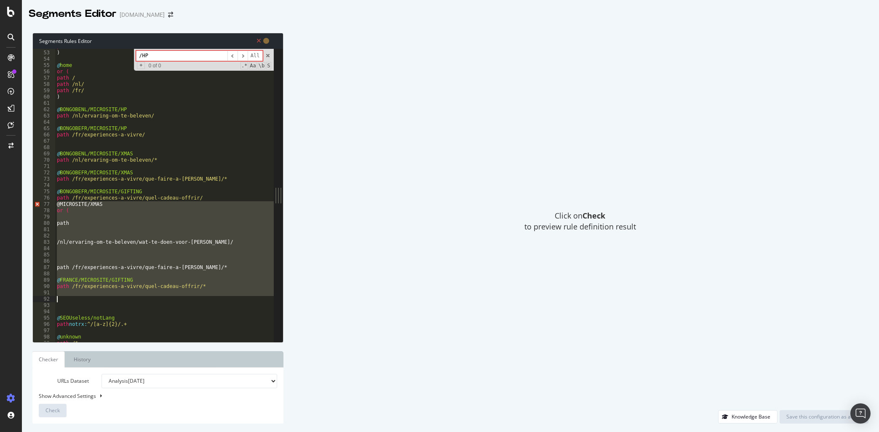
drag, startPoint x: 57, startPoint y: 205, endPoint x: 215, endPoint y: 297, distance: 182.4
click at [215, 297] on div "path rx : .+[^/]$ ) @ home or ( path / path /nl/ path /fr/ ) @ BONGOBENL/MICROS…" at bounding box center [169, 196] width 229 height 306
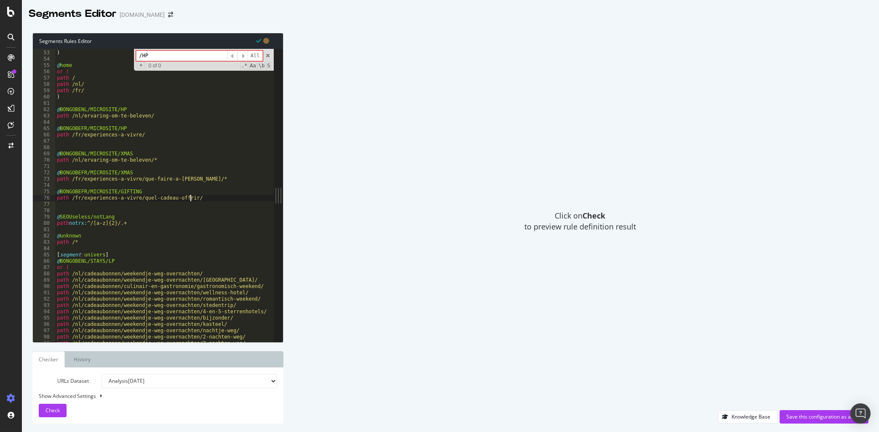
click at [198, 198] on div "path rx : .+[^/]$ ) @ home or ( path / path /nl/ path /fr/ ) @ BONGOBENL/MICROS…" at bounding box center [169, 196] width 229 height 306
type textarea "path /fr/experiences-a-vivre/quel-cadeau-offrir/*"
click at [60, 413] on button "Check" at bounding box center [53, 410] width 28 height 13
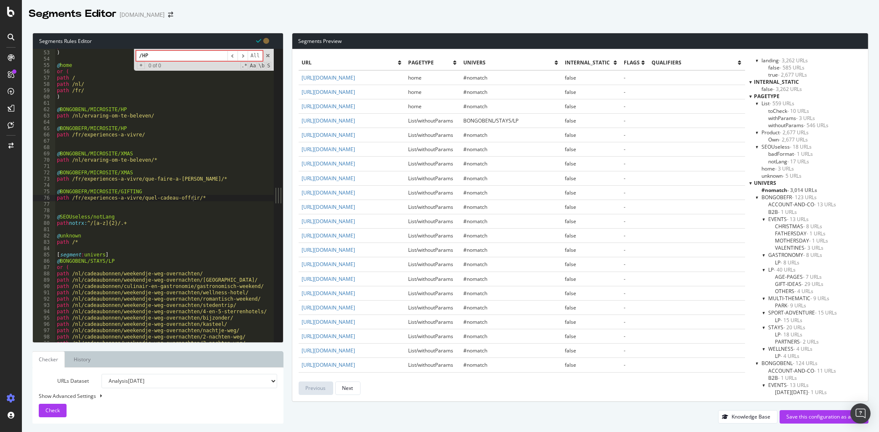
scroll to position [0, 0]
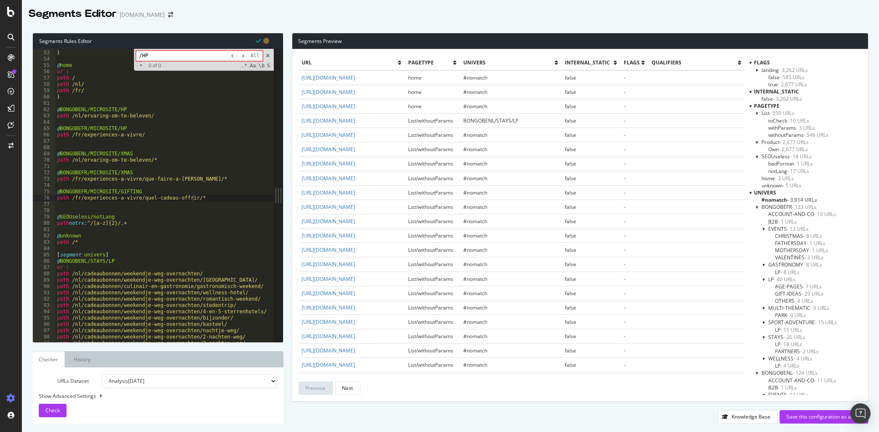
click at [751, 108] on div at bounding box center [750, 105] width 3 height 7
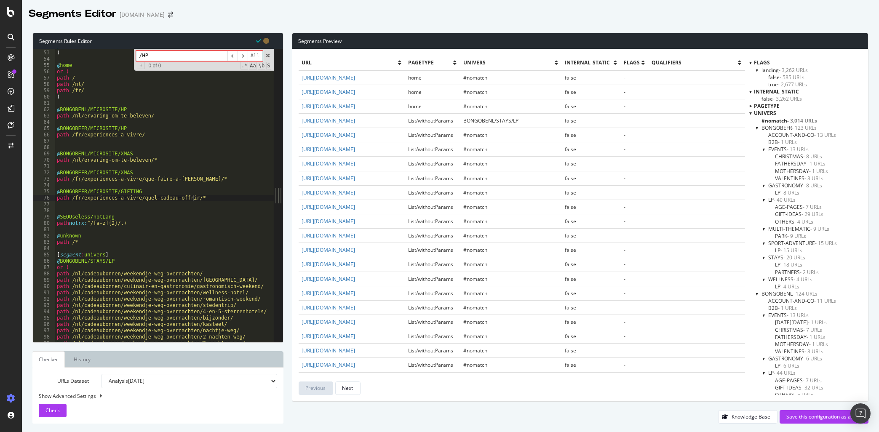
click at [765, 150] on div at bounding box center [764, 149] width 3 height 7
click at [763, 158] on div at bounding box center [764, 156] width 3 height 7
click at [765, 163] on div at bounding box center [764, 163] width 3 height 7
click at [765, 173] on div at bounding box center [764, 171] width 3 height 7
click at [763, 181] on div at bounding box center [764, 178] width 3 height 7
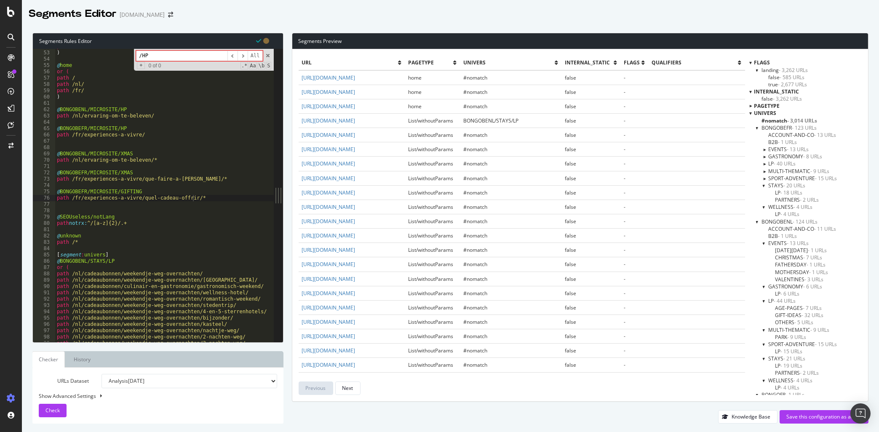
click at [764, 186] on div at bounding box center [764, 185] width 3 height 7
click at [763, 195] on div at bounding box center [764, 192] width 3 height 7
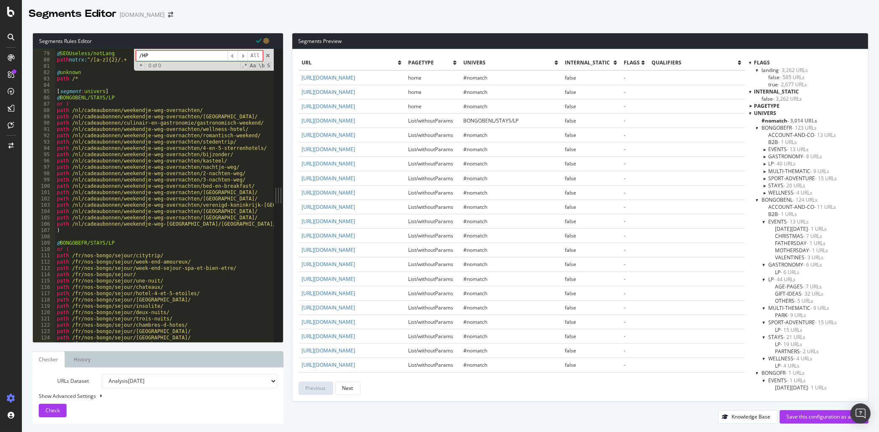
scroll to position [382, 0]
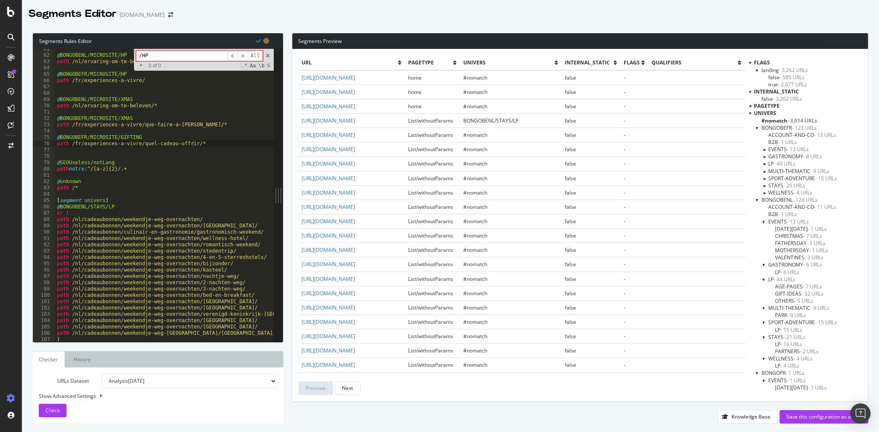
drag, startPoint x: 157, startPoint y: 56, endPoint x: 84, endPoint y: 52, distance: 72.5
click at [136, 51] on input "/HP" at bounding box center [181, 56] width 91 height 11
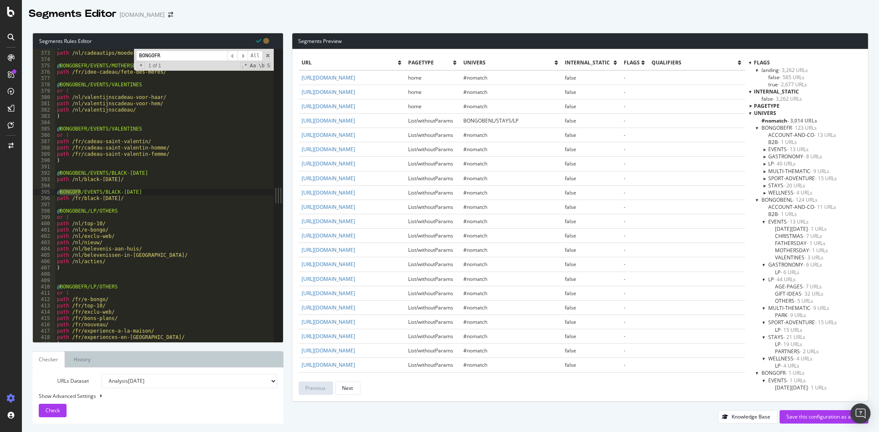
type input "BONGOFR"
click at [73, 192] on div "@ BONGOBENL/EVENTS/MOTHERSDAY path /nl/cadeautips/moederdag-cadeau/ @ BONGOBEFR…" at bounding box center [164, 195] width 219 height 293
type textarea "@BONGOBEFR/EVENTS/BLACK-FRIDAY"
click at [168, 56] on input "BONGOFR" at bounding box center [181, 56] width 91 height 11
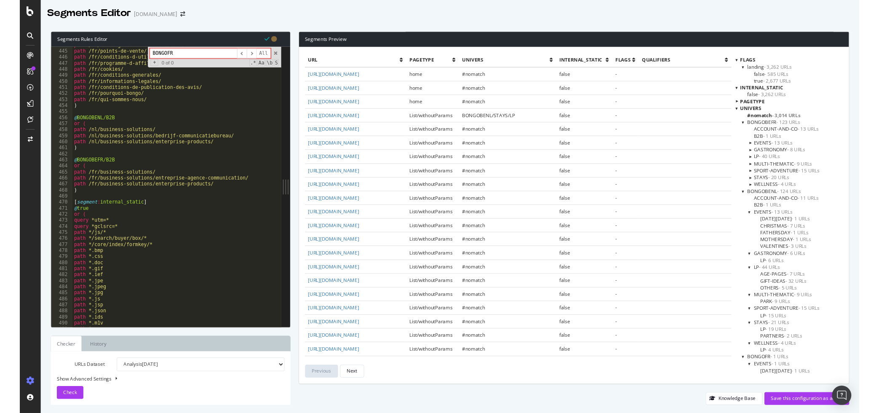
scroll to position [2775, 0]
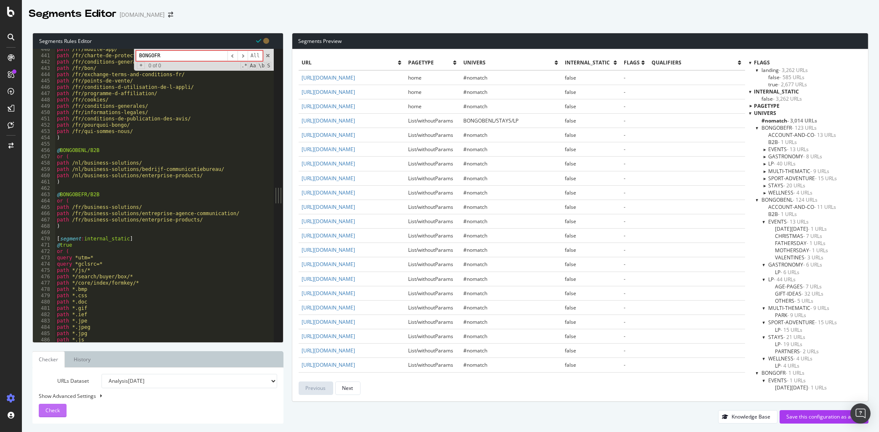
click at [61, 410] on button "Check" at bounding box center [53, 410] width 28 height 13
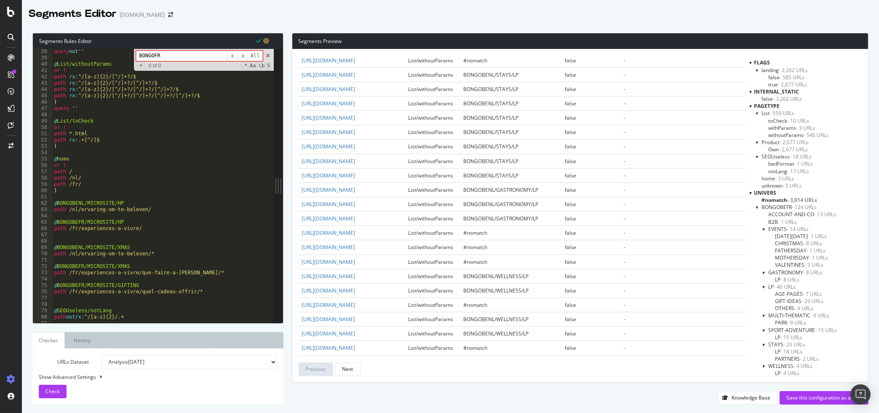
scroll to position [261, 0]
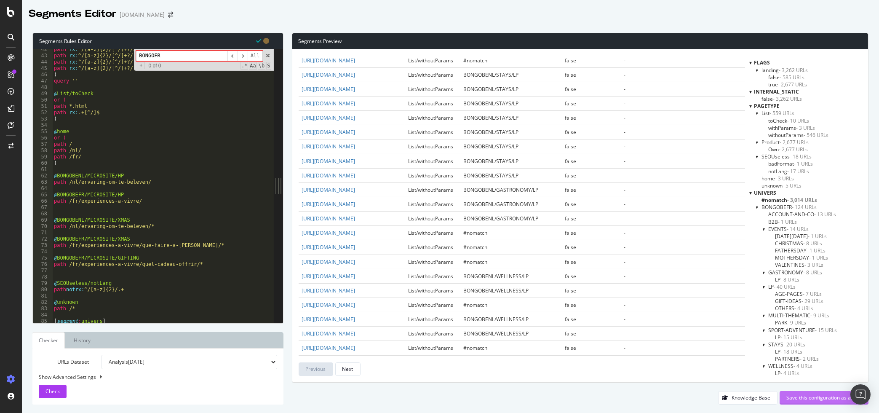
click at [802, 396] on div "Save this configuration as active" at bounding box center [823, 397] width 75 height 7
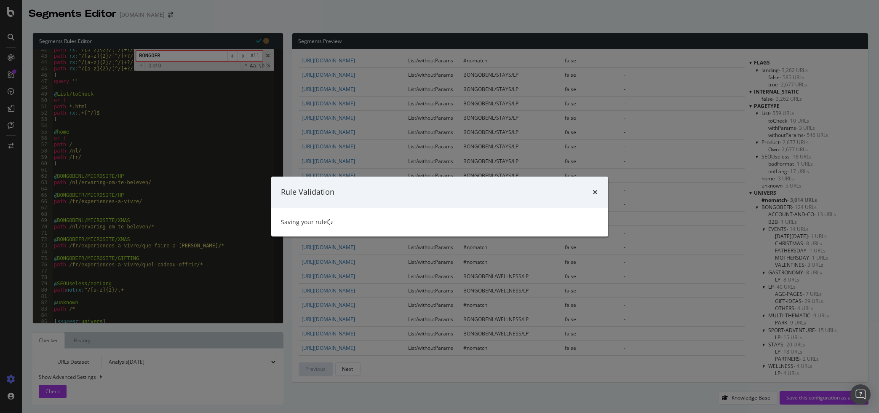
scroll to position [0, 0]
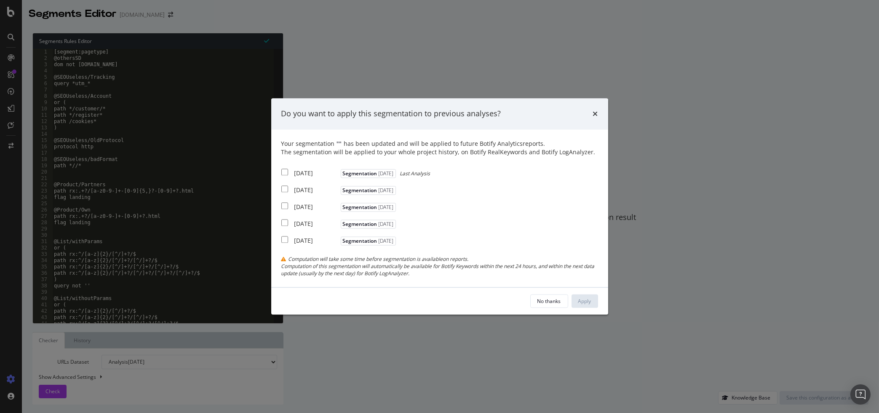
click at [299, 176] on div "2025 Sep. 9th" at bounding box center [316, 173] width 44 height 8
checkbox input "true"
click at [297, 189] on div "2025 Sep. 2nd" at bounding box center [316, 190] width 44 height 8
checkbox input "true"
click at [298, 203] on div "2025 Aug. 26th" at bounding box center [316, 207] width 44 height 8
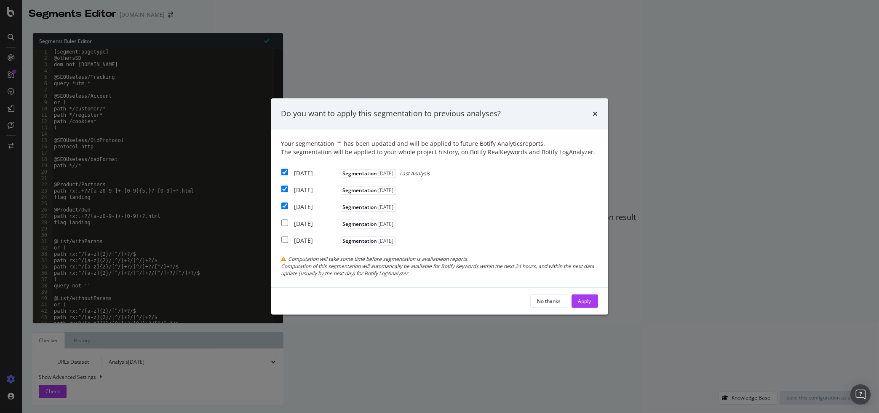
checkbox input "true"
click at [590, 304] on div "Apply" at bounding box center [584, 301] width 13 height 13
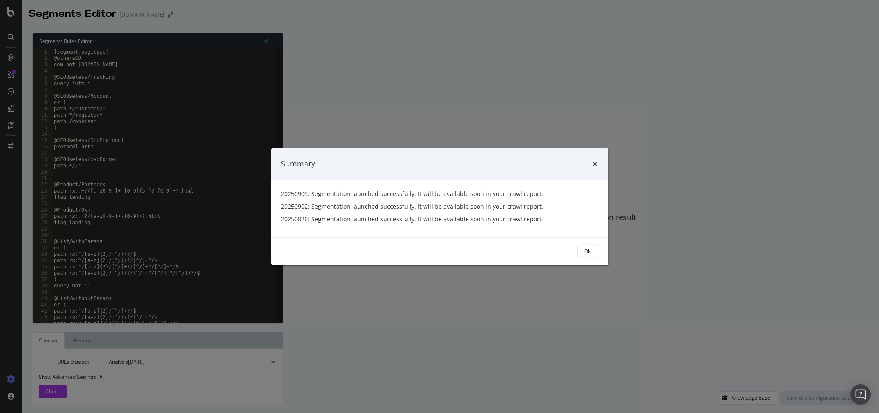
click at [592, 163] on div "Summary" at bounding box center [439, 163] width 317 height 11
click at [594, 250] on button "Ok" at bounding box center [587, 250] width 21 height 13
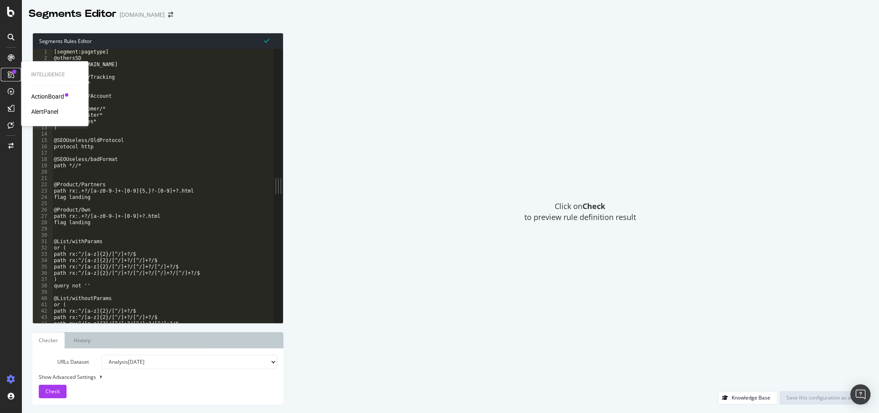
click at [9, 73] on icon at bounding box center [11, 74] width 7 height 7
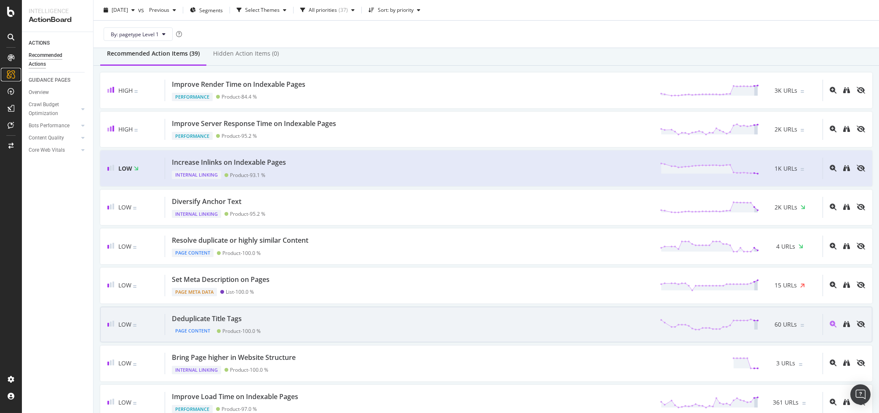
scroll to position [96, 0]
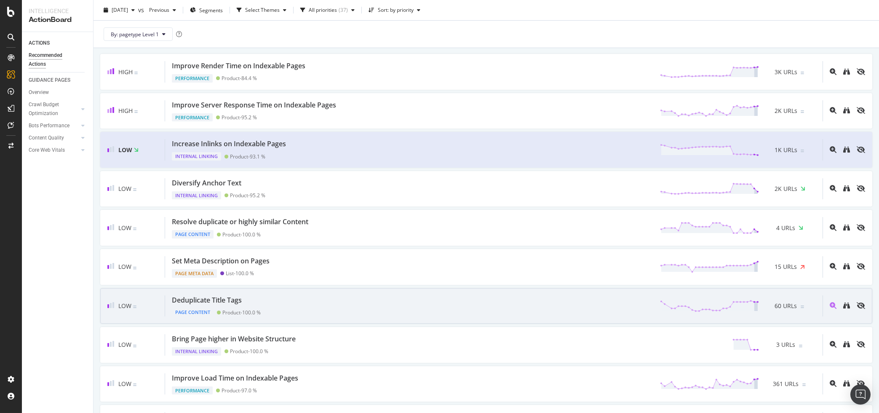
click at [267, 305] on div "Deduplicate Title Tags Page Content Product - 100.0 % 60 URLs" at bounding box center [493, 305] width 657 height 21
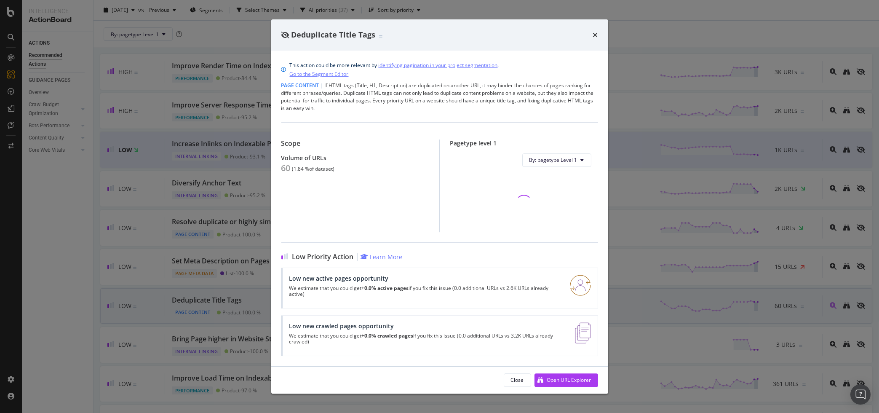
scroll to position [96, 0]
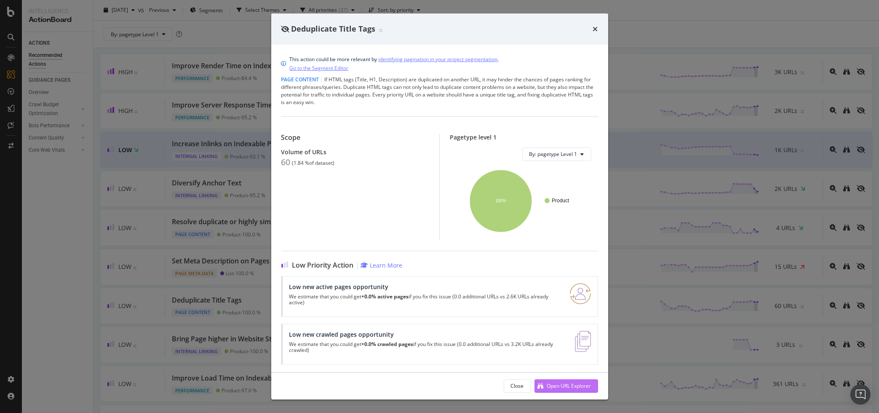
click at [566, 392] on div "Open URL Explorer" at bounding box center [562, 385] width 57 height 13
click at [594, 27] on icon "times" at bounding box center [595, 29] width 5 height 7
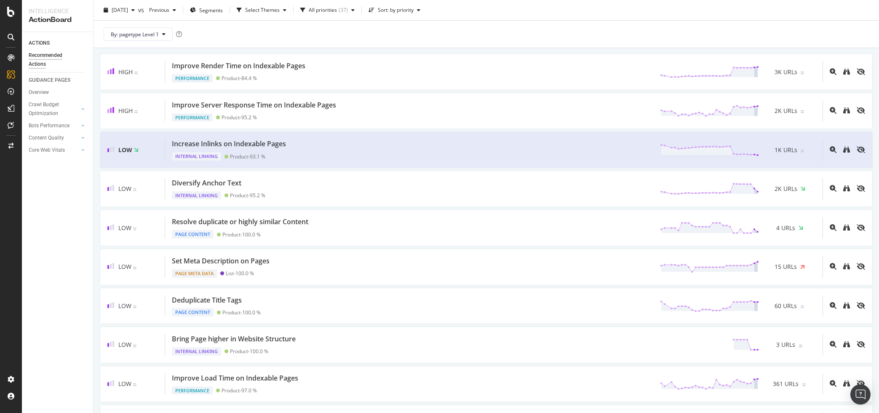
scroll to position [96, 0]
click at [37, 76] on div "Overview" at bounding box center [43, 79] width 24 height 8
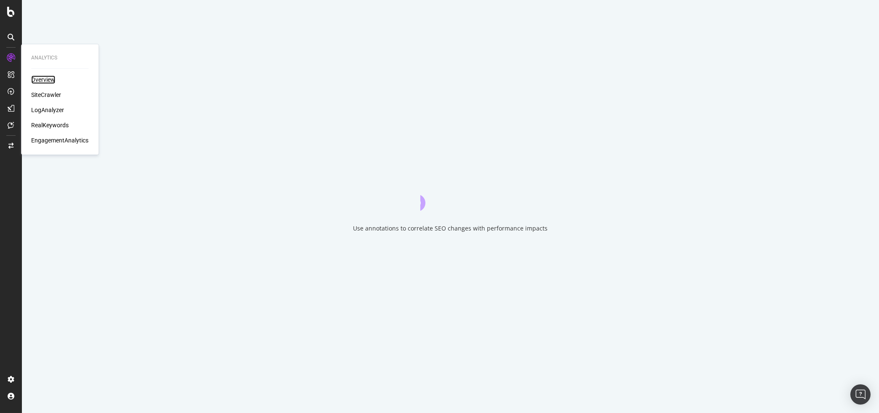
click at [37, 78] on div "Overview" at bounding box center [43, 79] width 24 height 8
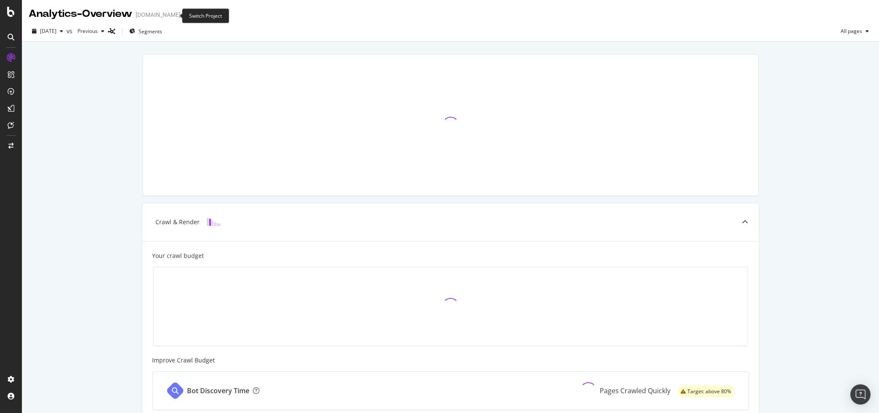
click at [184, 16] on icon "arrow-right-arrow-left" at bounding box center [186, 15] width 5 height 6
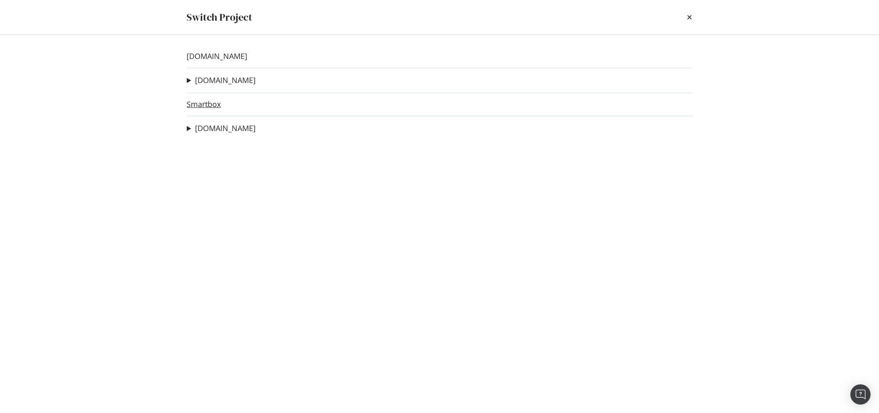
click at [209, 101] on link "Smartbox" at bounding box center [204, 104] width 34 height 9
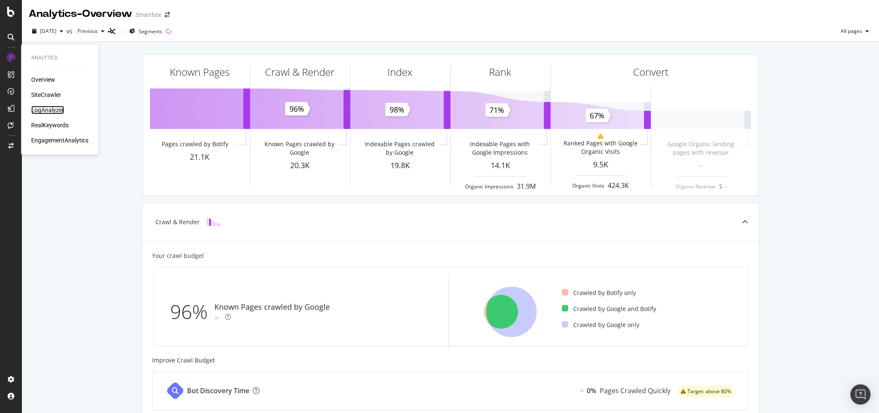
click at [50, 111] on div "LogAnalyzer" at bounding box center [47, 110] width 33 height 8
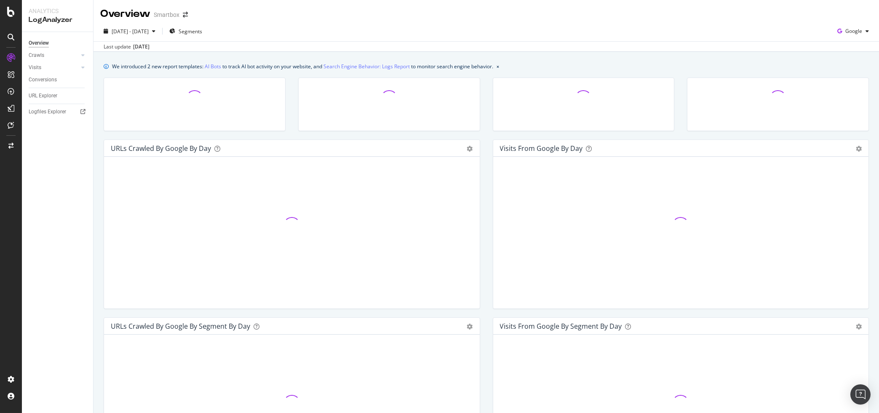
scroll to position [96, 0]
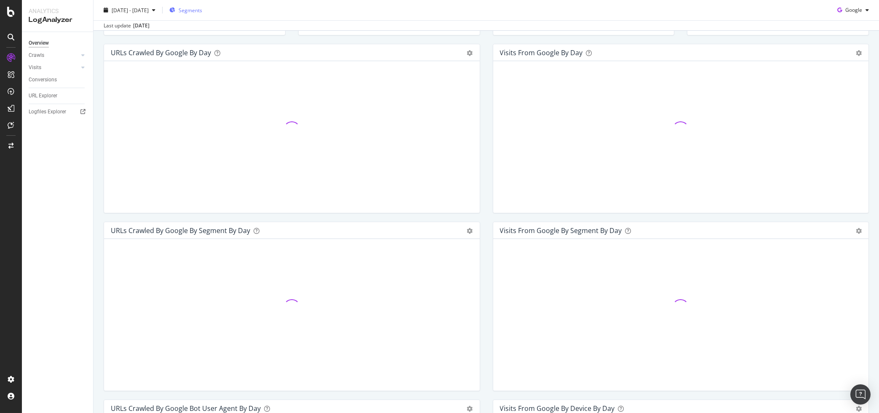
click at [202, 10] on span "Segments" at bounding box center [191, 9] width 24 height 7
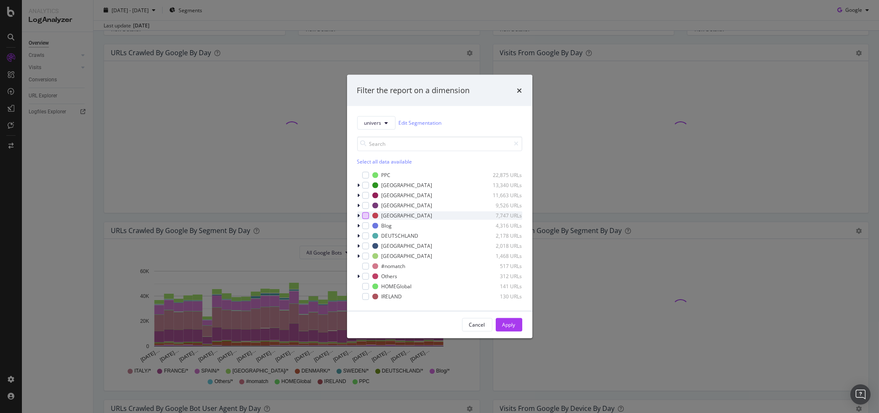
click at [368, 214] on div "modal" at bounding box center [365, 215] width 7 height 7
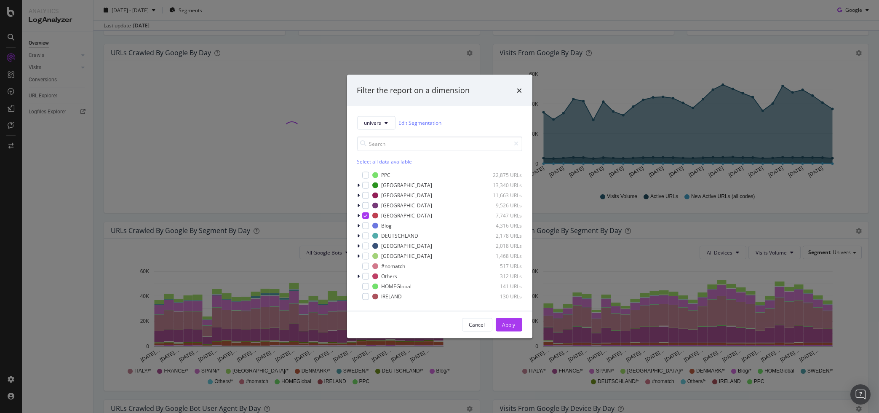
click at [356, 214] on div "univers Edit Segmentation Select all data available PPC 22,875 URLs FRANCE 13,3…" at bounding box center [439, 208] width 185 height 205
click at [359, 216] on icon "modal" at bounding box center [358, 215] width 3 height 5
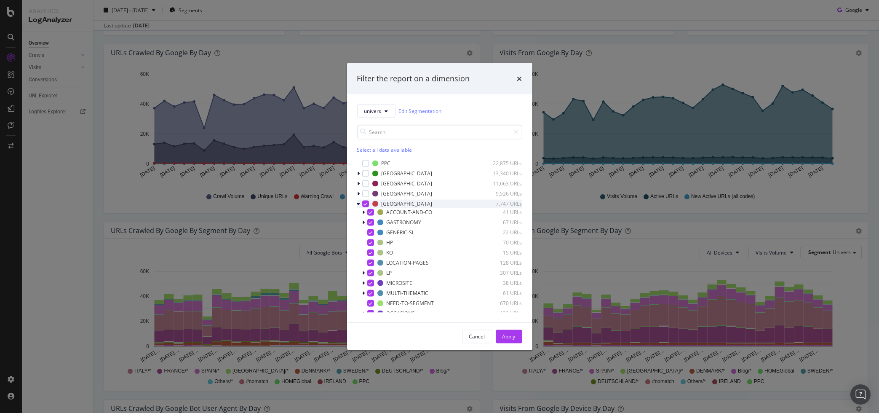
click at [366, 205] on icon "modal" at bounding box center [365, 203] width 4 height 4
click at [371, 285] on div "modal" at bounding box center [370, 282] width 7 height 7
click at [507, 338] on div "Apply" at bounding box center [508, 336] width 13 height 7
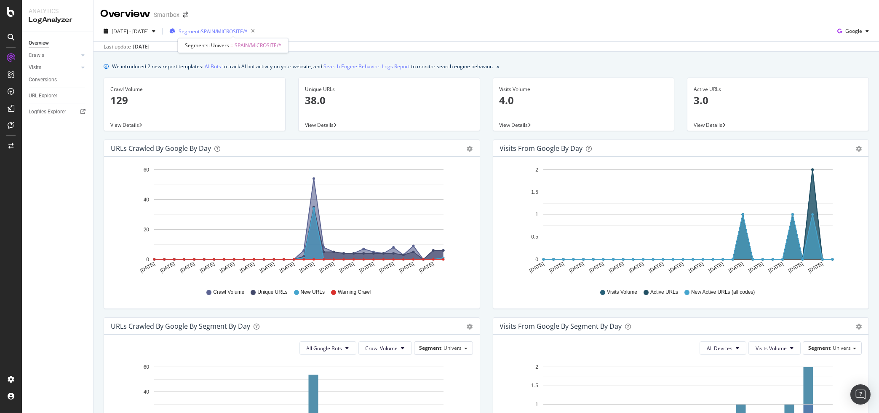
click at [248, 33] on span "Segment: SPAIN/MICROSITE/*" at bounding box center [213, 31] width 69 height 7
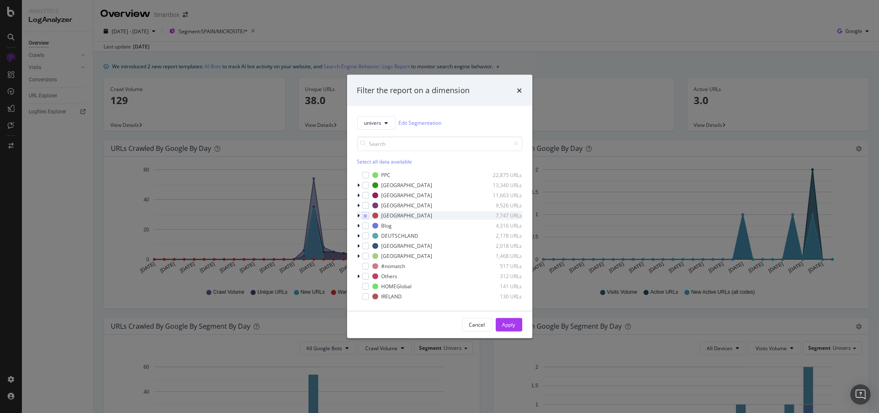
click at [358, 215] on icon "modal" at bounding box center [358, 215] width 3 height 5
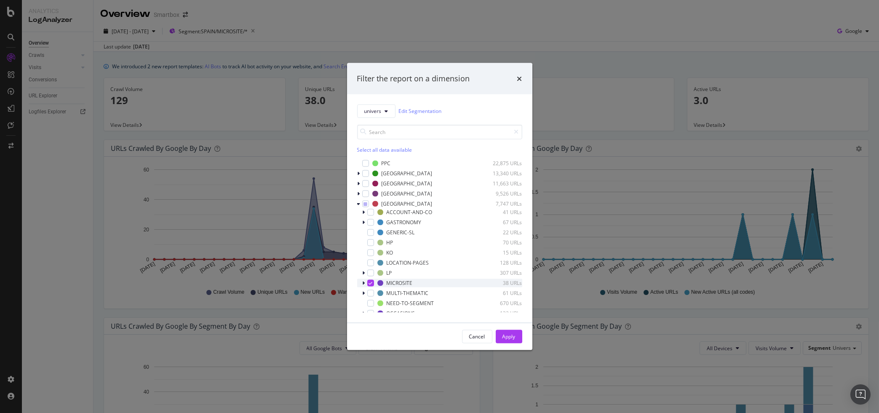
click at [363, 284] on icon "modal" at bounding box center [364, 282] width 3 height 5
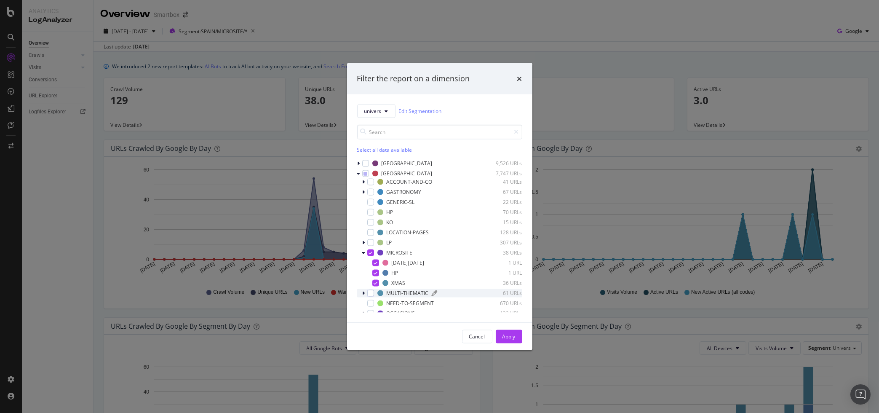
scroll to position [48, 0]
click at [517, 80] on icon "times" at bounding box center [519, 78] width 5 height 7
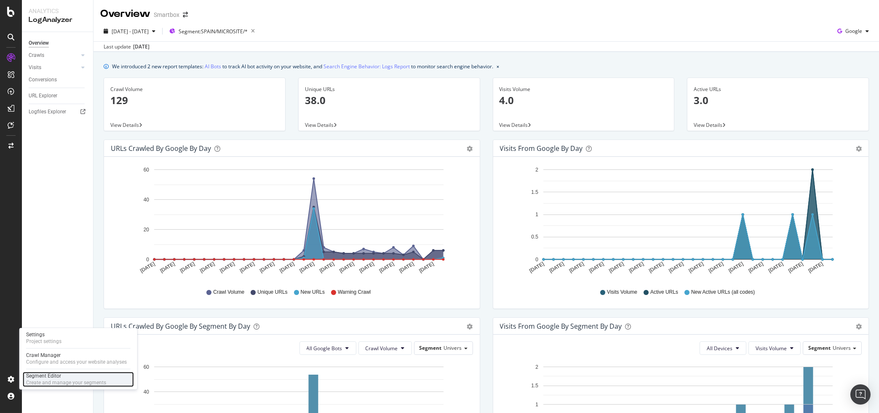
click at [44, 378] on div "Segment Editor" at bounding box center [66, 375] width 80 height 7
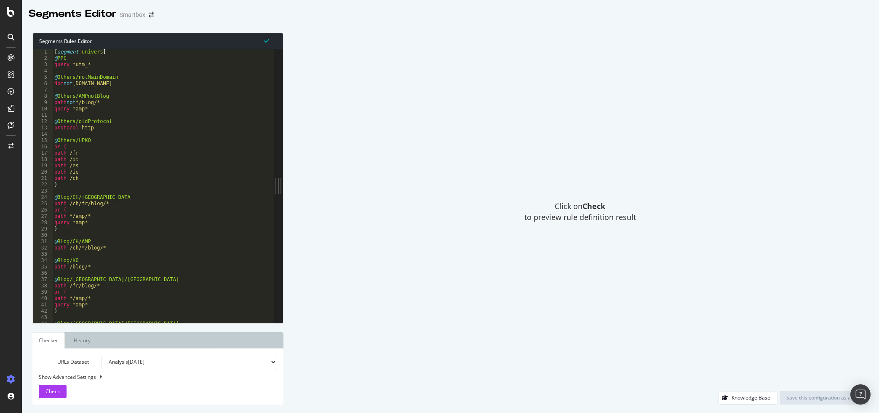
click at [112, 183] on div "[ segment : univers ] @ PPC query *utm_* @ Others/notMainDomain dom not www.sma…" at bounding box center [168, 192] width 231 height 286
click at [122, 138] on div "[ segment : univers ] @ PPC query *utm_* @ Others/notMainDomain dom not www.sma…" at bounding box center [168, 192] width 231 height 286
type textarea "@Others/HPKO"
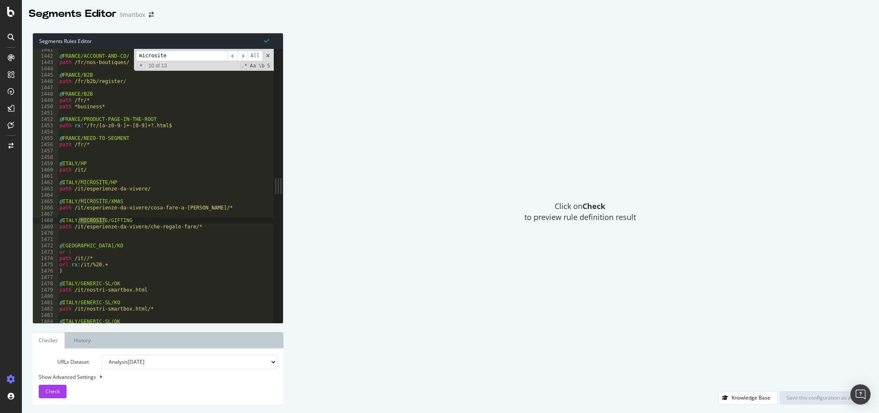
scroll to position [9339, 0]
type input "microsite"
click at [149, 198] on div "@ ITALY/B2B path /it/b2b/register/ @ ITALY/B2B path /it/smartbox-soluzioni-per-…" at bounding box center [173, 190] width 231 height 286
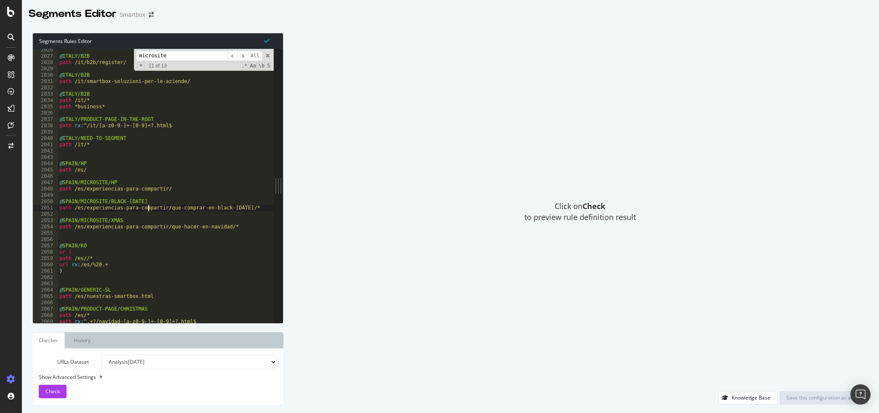
click at [149, 205] on div "@ ITALY/B2B path /it/b2b/register/ @ ITALY/B2B path /it/smartbox-soluzioni-per-…" at bounding box center [173, 190] width 231 height 286
click at [149, 202] on div "@ ITALY/B2B path /it/b2b/register/ @ ITALY/B2B path /it/smartbox-soluzioni-per-…" at bounding box center [173, 190] width 231 height 286
drag, startPoint x: 84, startPoint y: 207, endPoint x: 157, endPoint y: 205, distance: 72.9
click at [157, 205] on div "@ ITALY/B2B path /it/b2b/register/ @ ITALY/B2B path /it/smartbox-soluzioni-per-…" at bounding box center [173, 190] width 231 height 286
type textarea "path /es/experiencias-para-compartir/que-comprar-en-black-friday/*"
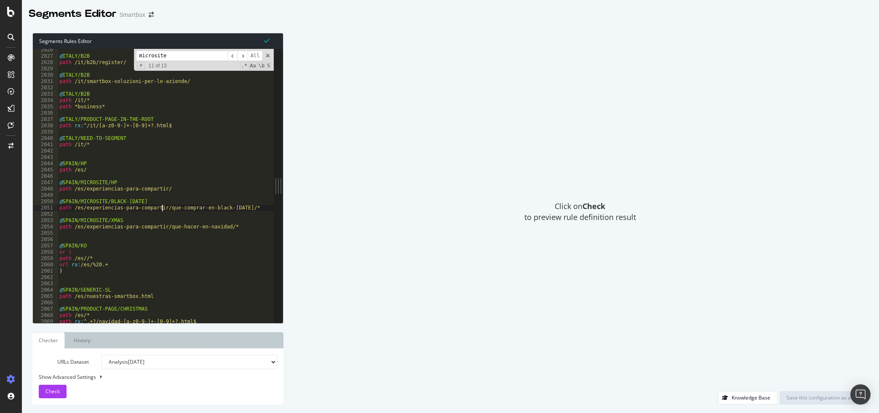
click at [163, 208] on div "@ ITALY/B2B path /it/b2b/register/ @ ITALY/B2B path /it/smartbox-soluzioni-per-…" at bounding box center [173, 190] width 231 height 286
drag, startPoint x: 160, startPoint y: 209, endPoint x: 237, endPoint y: 205, distance: 76.3
click at [237, 205] on div "@ ITALY/B2B path /it/b2b/register/ @ ITALY/B2B path /it/smartbox-soluzioni-per-…" at bounding box center [173, 190] width 231 height 286
click at [239, 206] on div "@ ITALY/B2B path /it/b2b/register/ @ ITALY/B2B path /it/smartbox-soluzioni-per-…" at bounding box center [173, 190] width 231 height 286
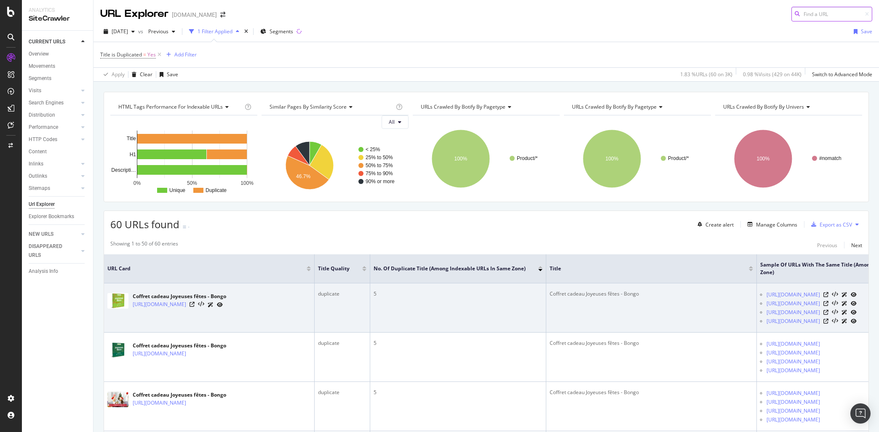
scroll to position [79, 0]
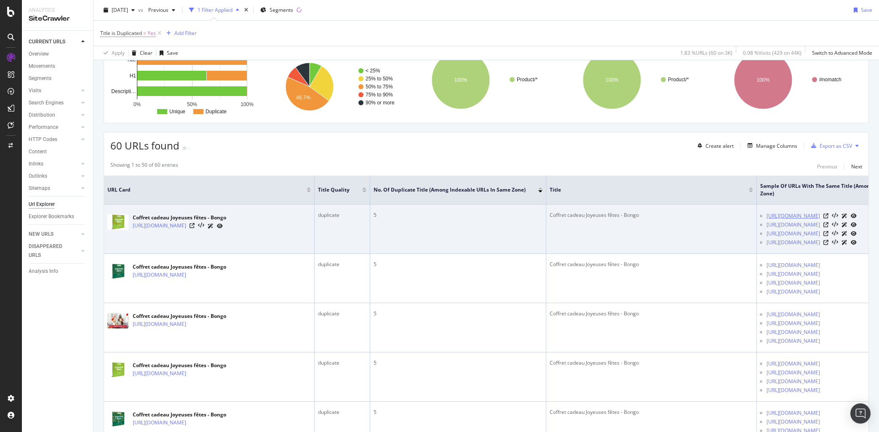
click at [766, 220] on link "https://www.bongo.be/fr/nos-bongo/multi-themes/joyeuses-fetes-1141293.html" at bounding box center [792, 216] width 53 height 8
click at [799, 229] on link "https://www.bongo.be/fr/nos-bongo/multi-theme/joyeuses-fetes-avec-une-carte-mus…" at bounding box center [792, 225] width 53 height 8
click at [769, 238] on link "https://www.bongo.be/fr/nos-bongo/multi-themes/joyeuses-fetes-1422608.html" at bounding box center [792, 233] width 53 height 8
click at [766, 247] on link "https://www.bongo.be/fr/nos-bongo/multi-themes/joyeuses-fetes-1536718.html" at bounding box center [792, 242] width 53 height 8
click at [186, 225] on link "https://www.bongo.be/fr/nos-bongo/multi-themes/joyeuses-fetes-1052428.html" at bounding box center [159, 225] width 53 height 8
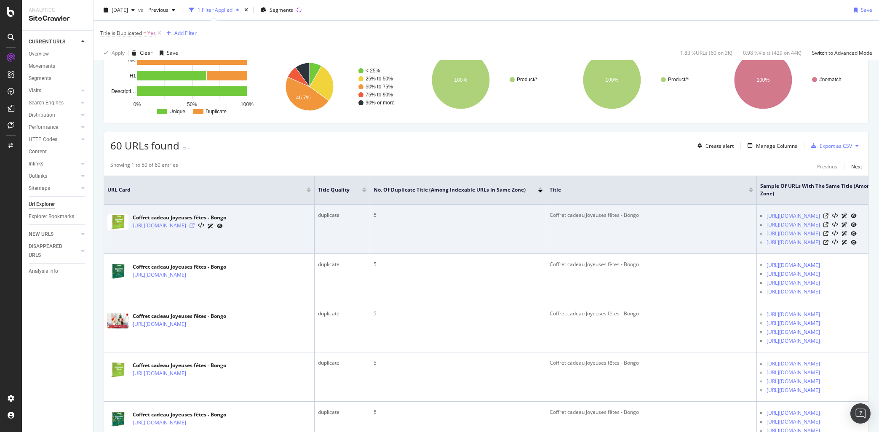
click at [195, 228] on icon at bounding box center [191, 225] width 5 height 5
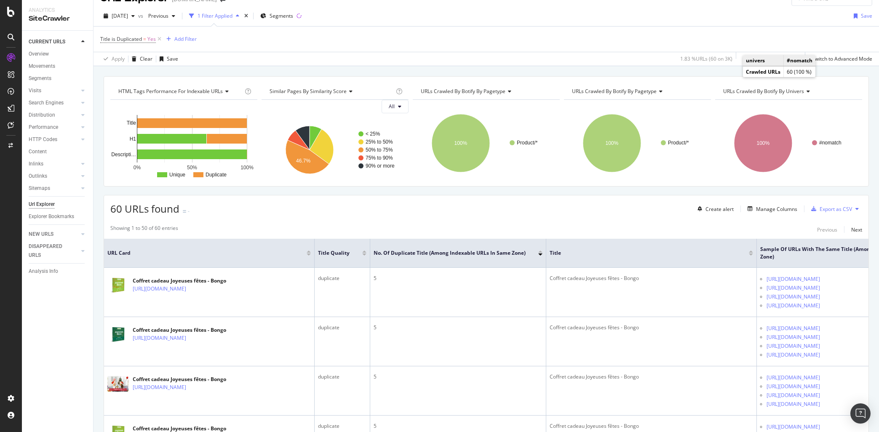
scroll to position [0, 0]
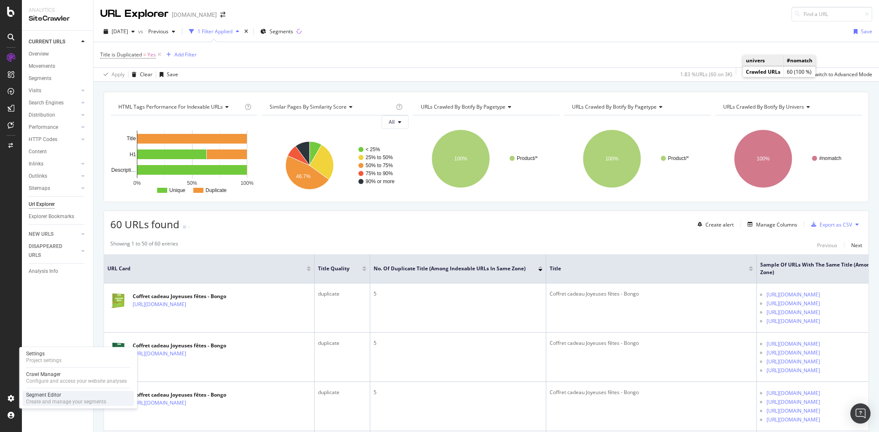
click at [42, 396] on div "Segment Editor" at bounding box center [66, 395] width 80 height 7
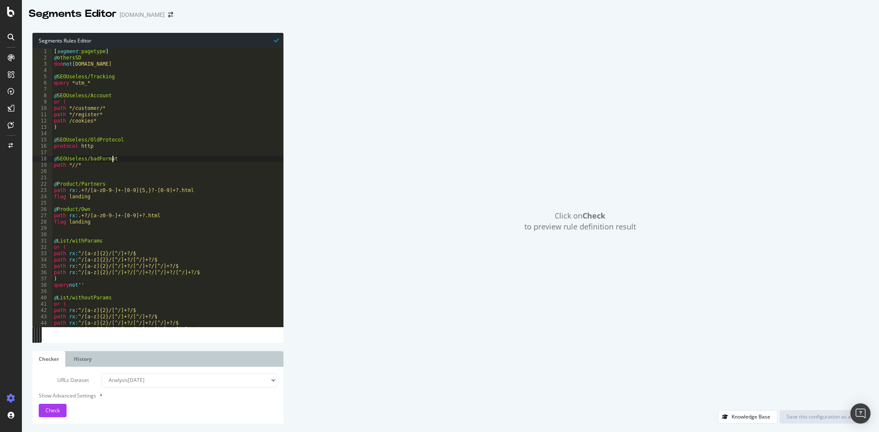
click at [150, 161] on div "[ segment : pagetype ] @ othersSD dom not www.bongo.be @ SEOUseless/Tracking qu…" at bounding box center [167, 193] width 231 height 291
type textarea "@SEOUseless/badFormat"
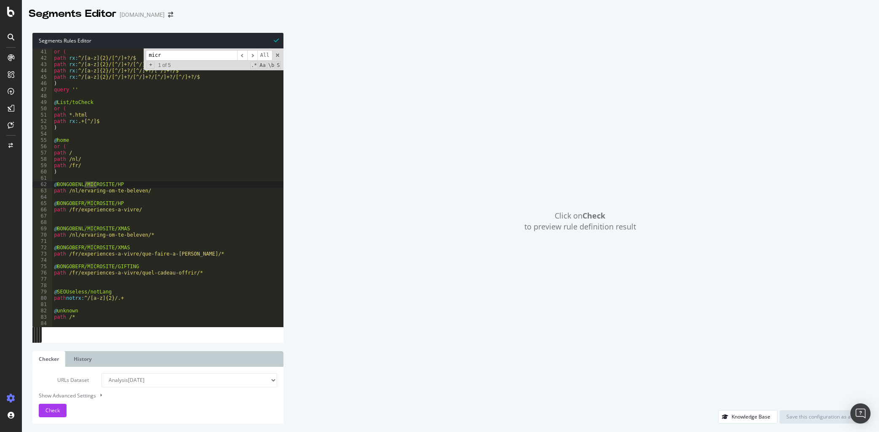
type input "micr"
drag, startPoint x: 60, startPoint y: 185, endPoint x: 87, endPoint y: 184, distance: 27.0
click at [87, 184] on div "@ List/withoutParams or ( path rx : ^/[a-z]{2}/[^/]+?/$ path rx : ^/[a-z]{2}/[^…" at bounding box center [167, 188] width 231 height 291
click at [93, 184] on div "@ List/withoutParams or ( path rx : ^/[a-z]{2}/[^/]+?/$ path rx : ^/[a-z]{2}/[^…" at bounding box center [167, 188] width 231 height 291
click at [105, 183] on div "@ List/withoutParams or ( path rx : ^/[a-z]{2}/[^/]+?/$ path rx : ^/[a-z]{2}/[^…" at bounding box center [167, 188] width 231 height 291
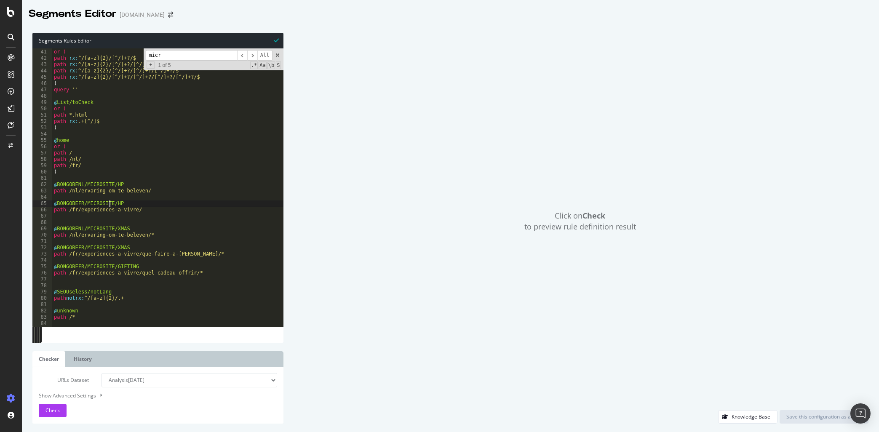
click at [110, 207] on div "@ List/withoutParams or ( path rx : ^/[a-z]{2}/[^/]+?/$ path rx : ^/[a-z]{2}/[^…" at bounding box center [167, 188] width 231 height 291
click at [118, 232] on div "@ List/withoutParams or ( path rx : ^/[a-z]{2}/[^/]+?/$ path rx : ^/[a-z]{2}/[^…" at bounding box center [167, 188] width 231 height 291
drag, startPoint x: 162, startPoint y: 237, endPoint x: 64, endPoint y: 232, distance: 98.3
click at [64, 232] on div "@ List/withoutParams or ( path rx : ^/[a-z]{2}/[^/]+?/$ path rx : ^/[a-z]{2}/[^…" at bounding box center [167, 188] width 231 height 291
click at [69, 241] on div "@ List/withoutParams or ( path rx : ^/[a-z]{2}/[^/]+?/$ path rx : ^/[a-z]{2}/[^…" at bounding box center [167, 188] width 231 height 291
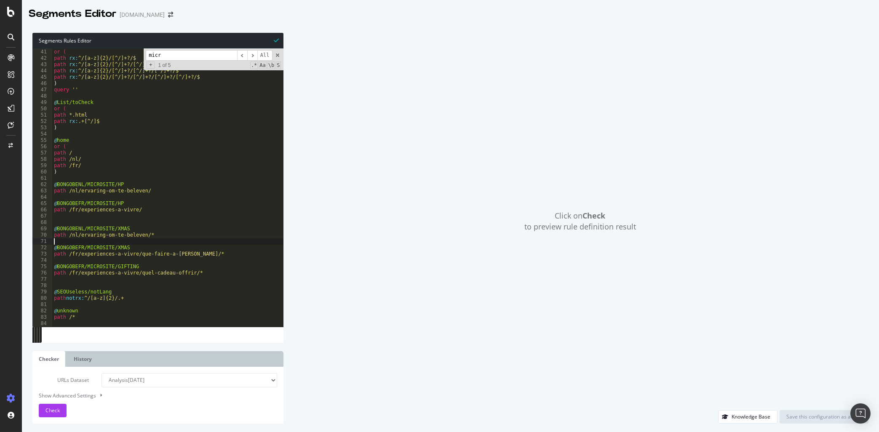
click at [11, 37] on icon at bounding box center [11, 37] width 7 height 7
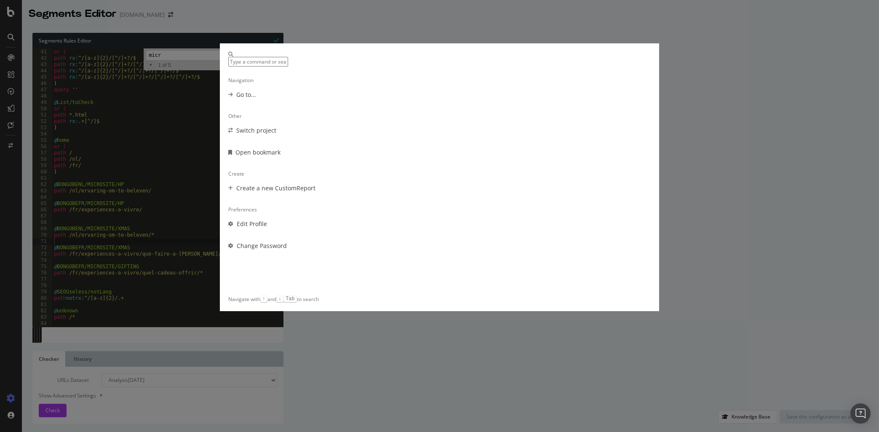
click at [380, 359] on div "Navigation Go to... Other Switch project Open bookmark Create Create a new Cust…" at bounding box center [439, 216] width 879 height 432
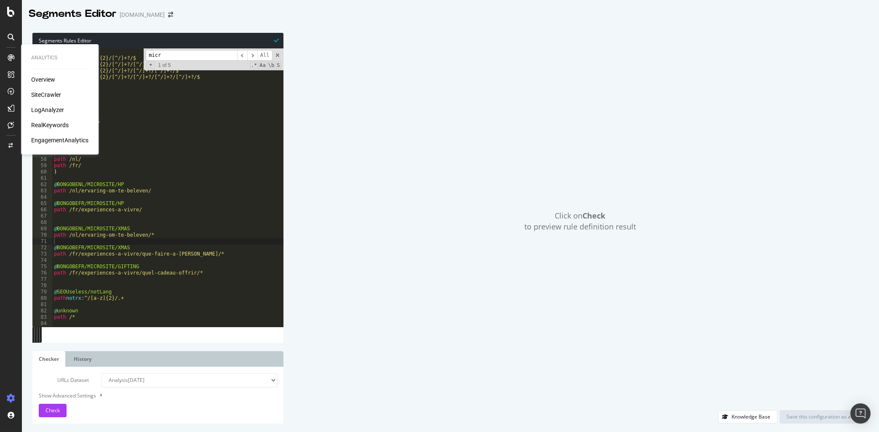
click at [53, 97] on div "SiteCrawler" at bounding box center [46, 95] width 30 height 8
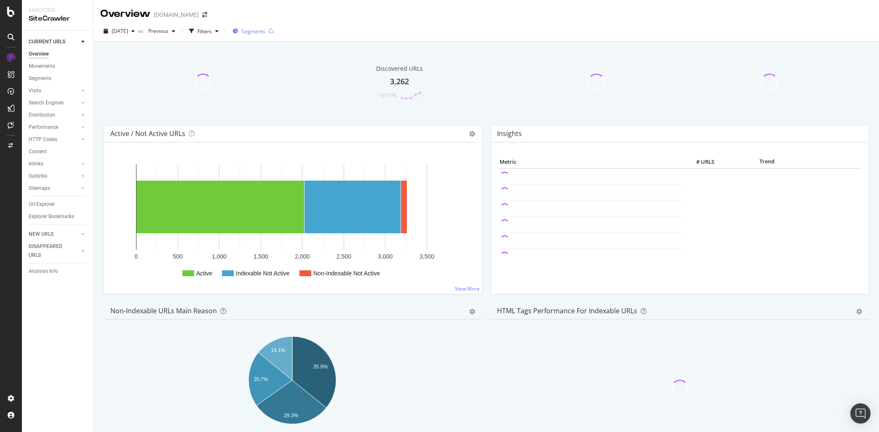
click at [265, 32] on span "Segments" at bounding box center [254, 31] width 24 height 7
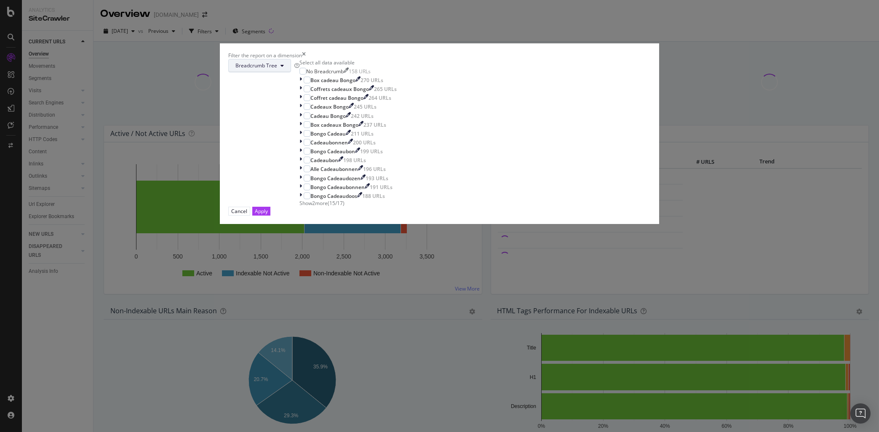
click at [291, 72] on button "Breadcrumb Tree" at bounding box center [259, 65] width 63 height 13
click at [392, 176] on span "univers" at bounding box center [391, 178] width 54 height 8
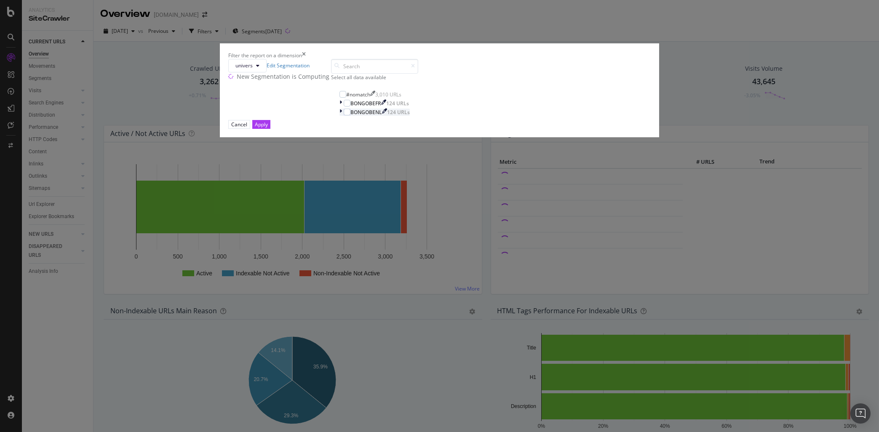
click at [344, 116] on div "modal" at bounding box center [341, 112] width 4 height 7
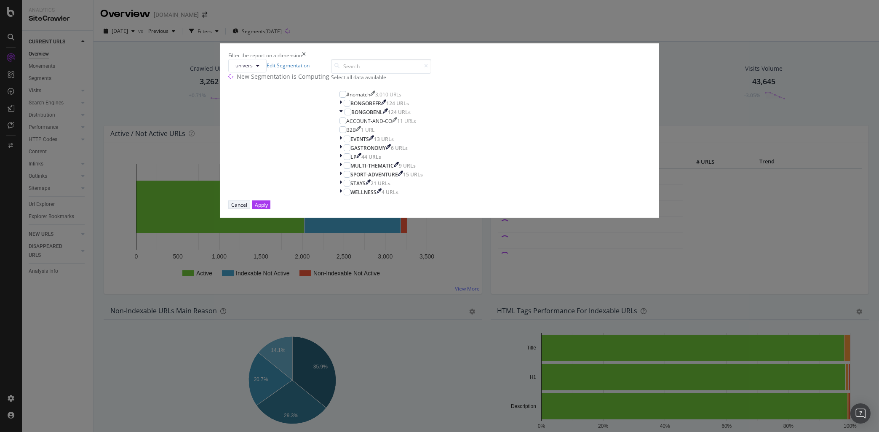
click at [247, 208] on div "Cancel" at bounding box center [239, 204] width 16 height 7
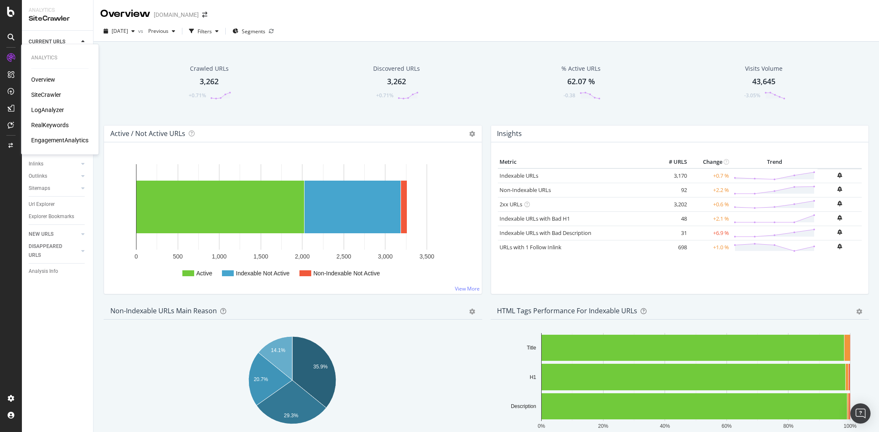
click at [44, 80] on div "Overview" at bounding box center [43, 79] width 24 height 8
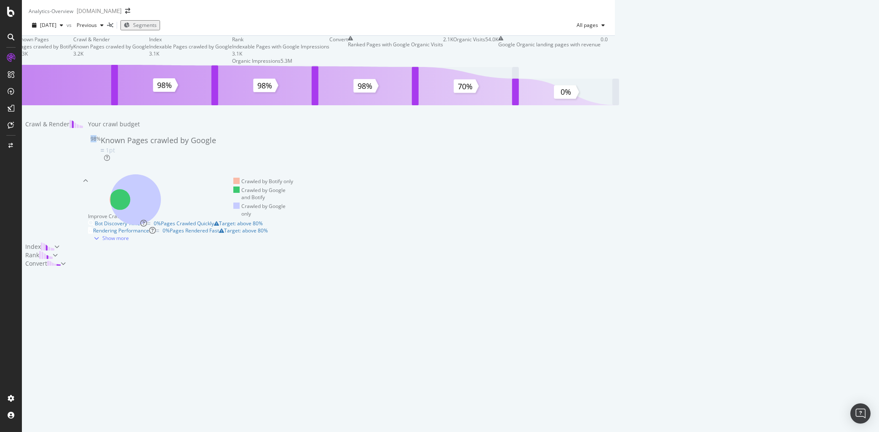
drag, startPoint x: 164, startPoint y: 310, endPoint x: 194, endPoint y: 310, distance: 29.5
click at [194, 162] on div "98% Known Pages crawled by Google 1pt" at bounding box center [153, 148] width 125 height 27
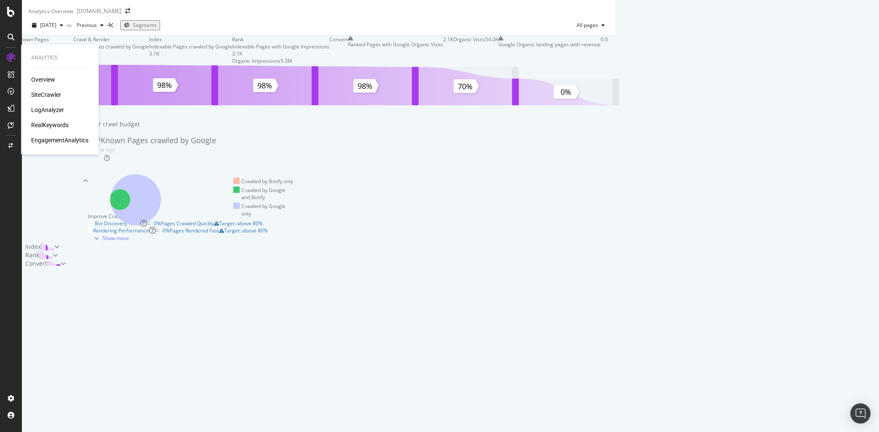
click at [46, 108] on div "LogAnalyzer" at bounding box center [47, 110] width 33 height 8
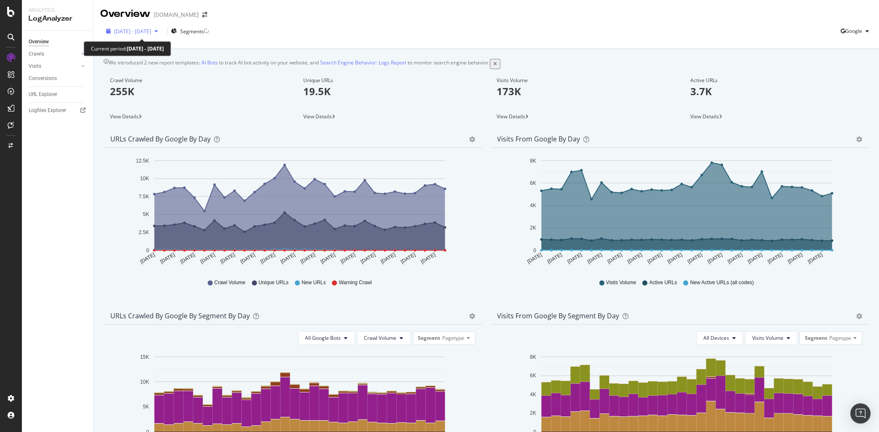
click at [151, 28] on span "2025 Aug. 15th - Sep. 13th" at bounding box center [132, 31] width 37 height 7
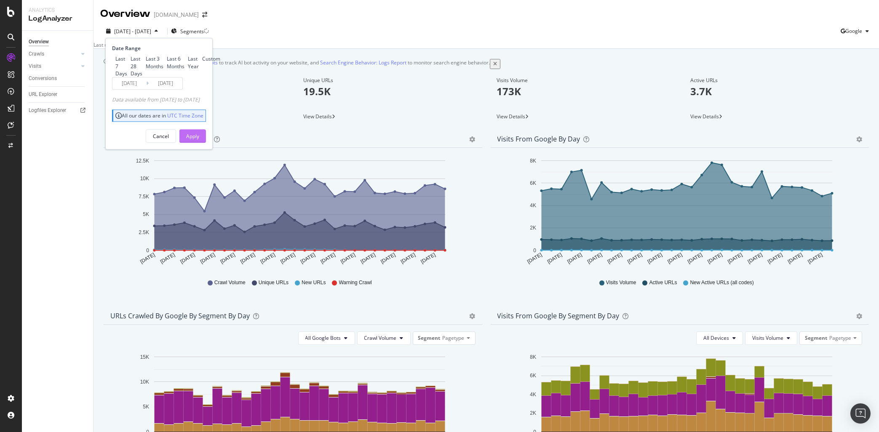
click at [199, 140] on div "Apply" at bounding box center [192, 136] width 13 height 7
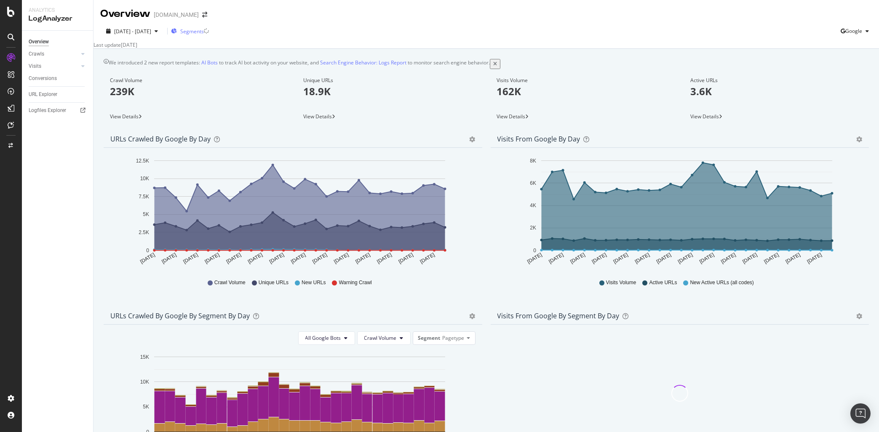
click at [204, 31] on span "Segments" at bounding box center [192, 31] width 24 height 7
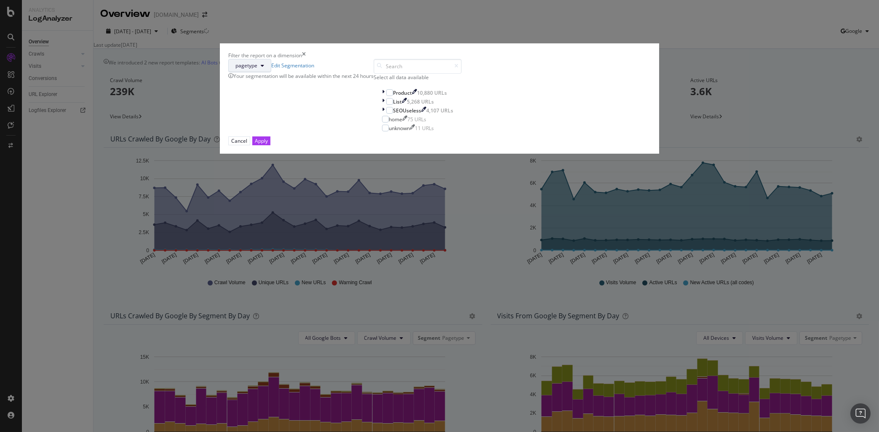
click at [271, 72] on button "pagetype" at bounding box center [249, 65] width 43 height 13
click at [374, 198] on span "univers" at bounding box center [379, 201] width 30 height 8
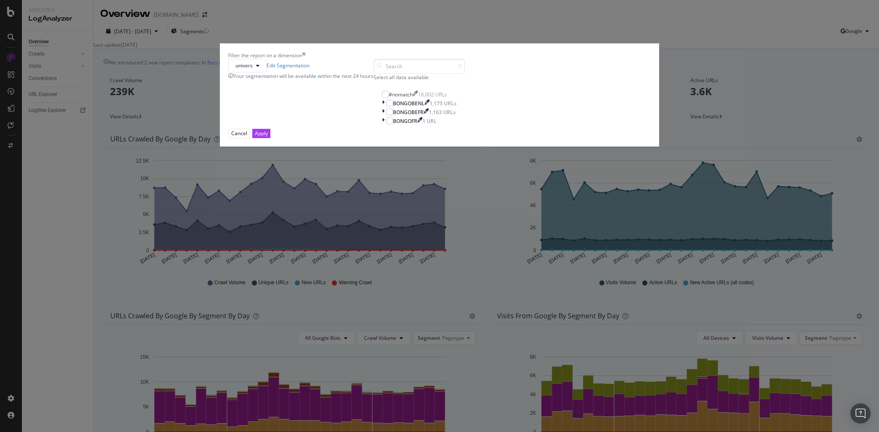
click at [306, 59] on icon "times" at bounding box center [304, 55] width 4 height 7
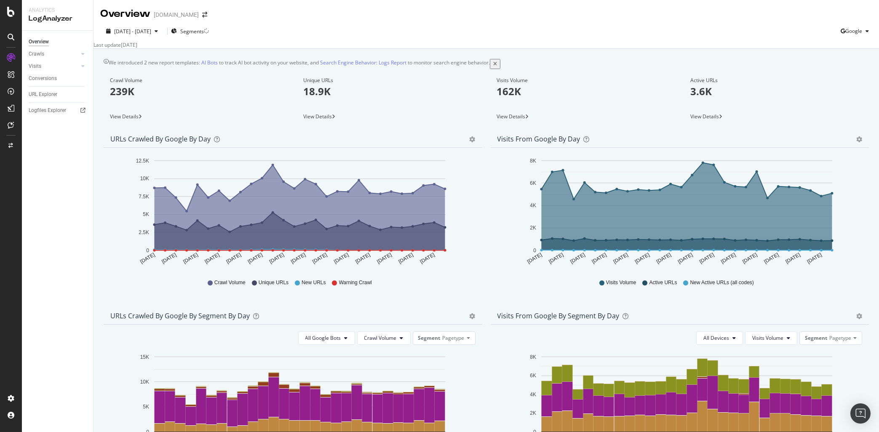
click at [183, 12] on div "Overview bongo.be" at bounding box center [157, 14] width 115 height 14
click at [202, 15] on icon "arrow-right-arrow-left" at bounding box center [204, 15] width 5 height 6
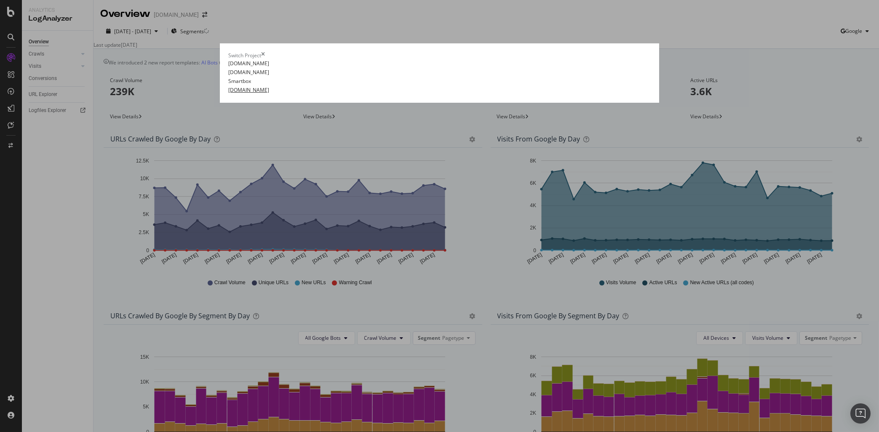
click at [228, 94] on link "smartbox.fr" at bounding box center [248, 89] width 41 height 9
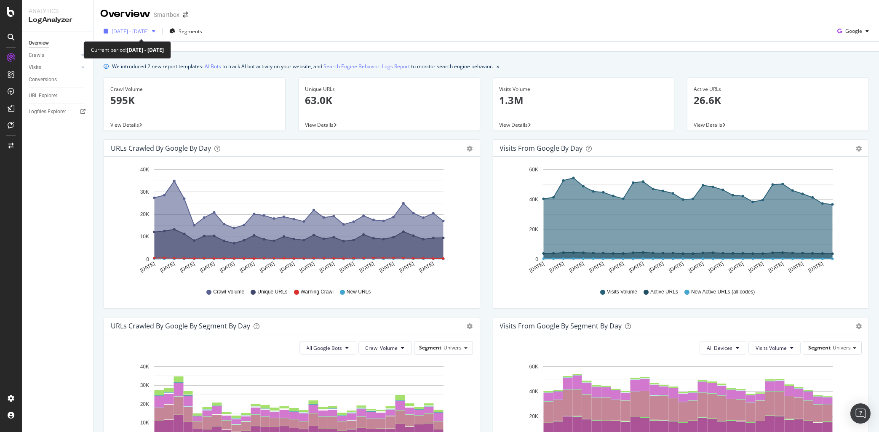
click at [149, 35] on div "[DATE] - [DATE]" at bounding box center [130, 31] width 37 height 7
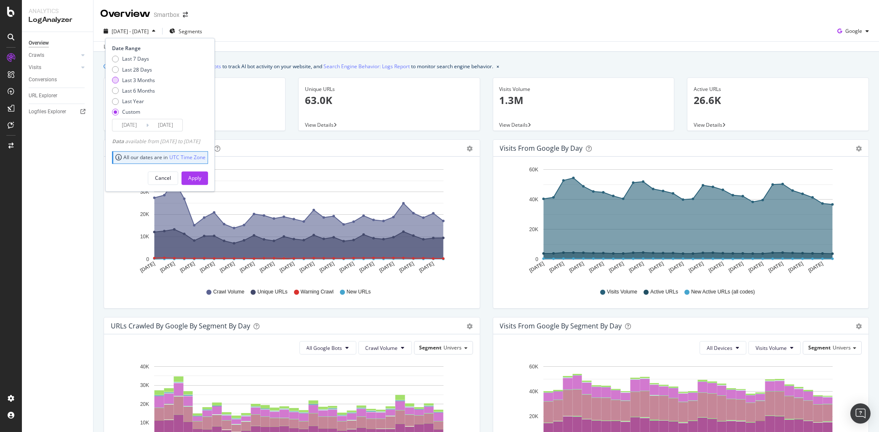
click at [134, 77] on div "Last 3 Months" at bounding box center [138, 80] width 33 height 7
type input "[DATE]"
click at [144, 69] on div "Last 28 Days" at bounding box center [137, 69] width 30 height 7
type input "[DATE]"
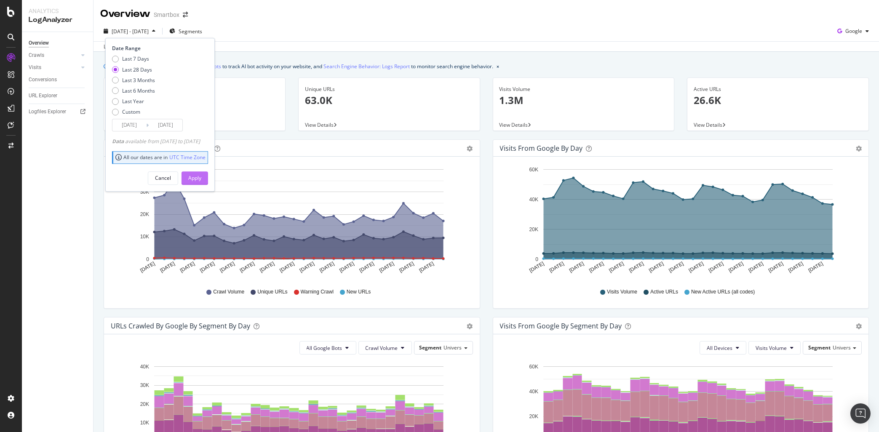
click at [201, 182] on div "Apply" at bounding box center [194, 178] width 13 height 13
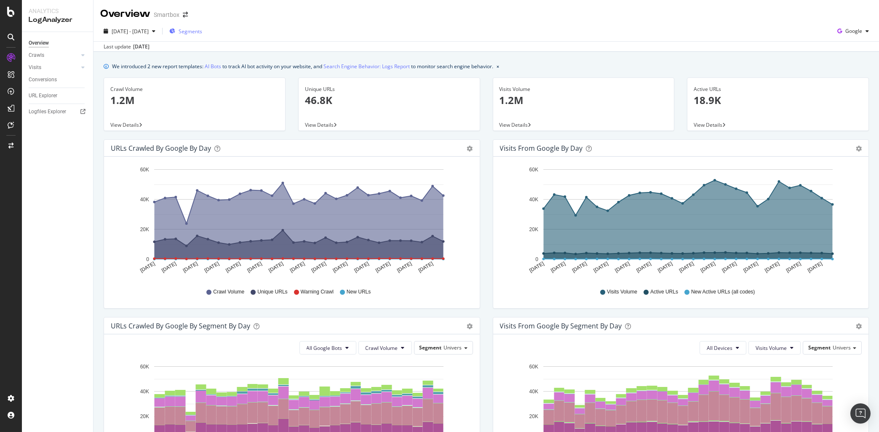
click at [202, 35] on span "Segments" at bounding box center [191, 31] width 24 height 7
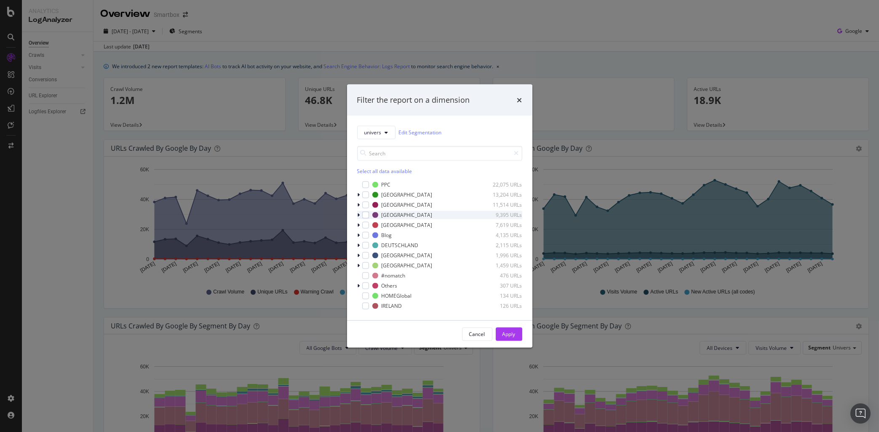
click at [359, 216] on icon "modal" at bounding box center [358, 214] width 3 height 5
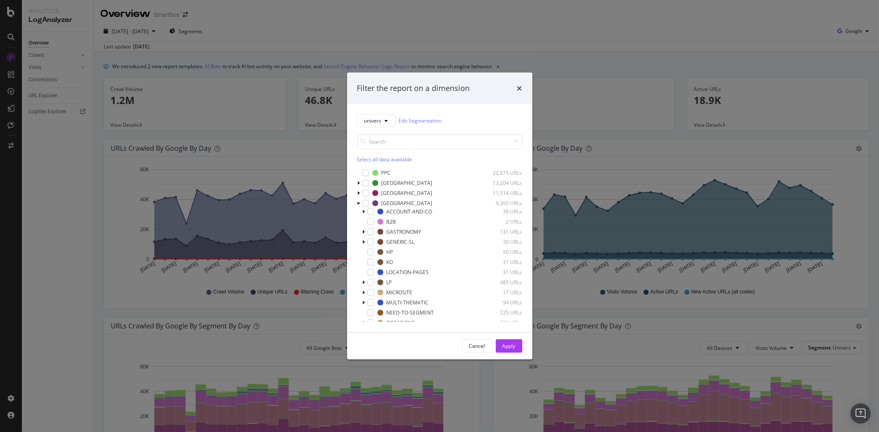
scroll to position [48, 0]
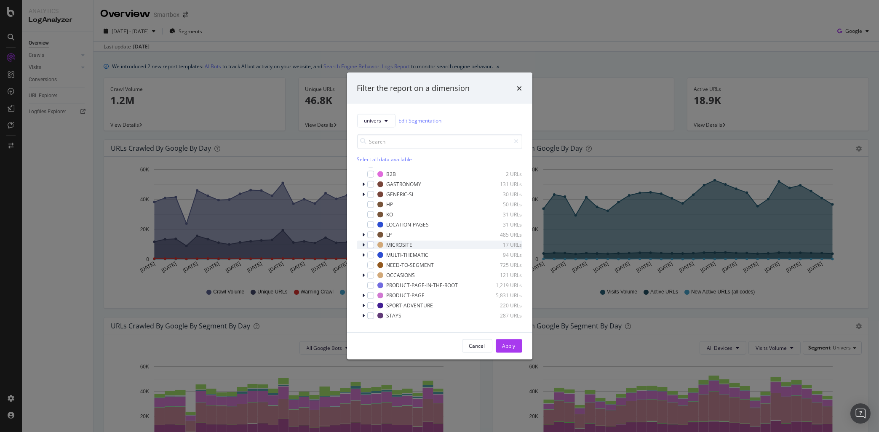
click at [364, 245] on icon "modal" at bounding box center [364, 244] width 3 height 5
click at [366, 244] on div "modal" at bounding box center [364, 244] width 5 height 8
click at [368, 246] on div "modal" at bounding box center [370, 244] width 7 height 7
click at [505, 348] on div "Apply" at bounding box center [508, 345] width 13 height 7
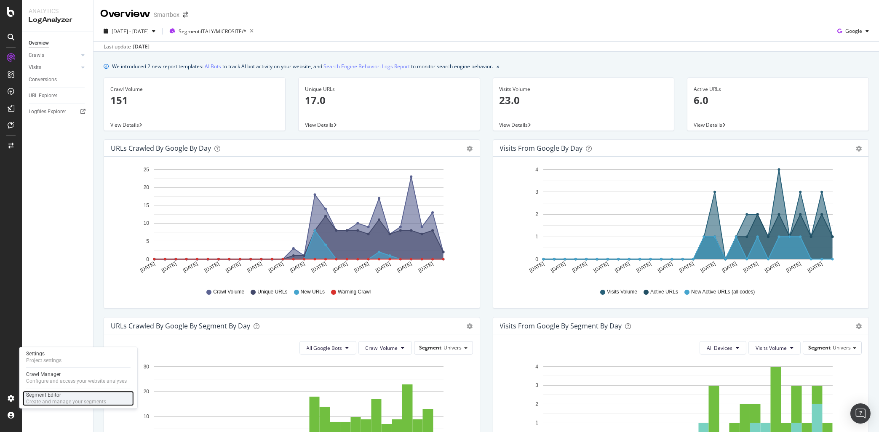
click at [72, 400] on div "Create and manage your segments" at bounding box center [66, 401] width 80 height 7
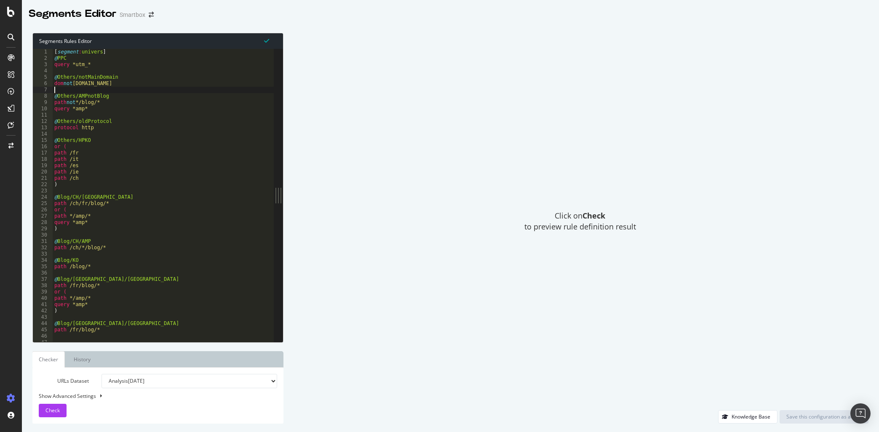
click at [101, 90] on div "[ segment : univers ] @ PPC query *utm_* @ Others/notMainDomain dom not [DOMAIN…" at bounding box center [168, 202] width 231 height 306
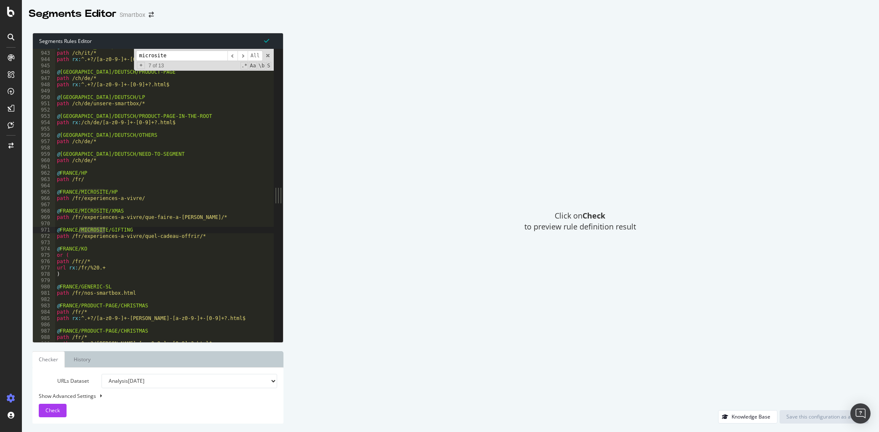
scroll to position [6635, 0]
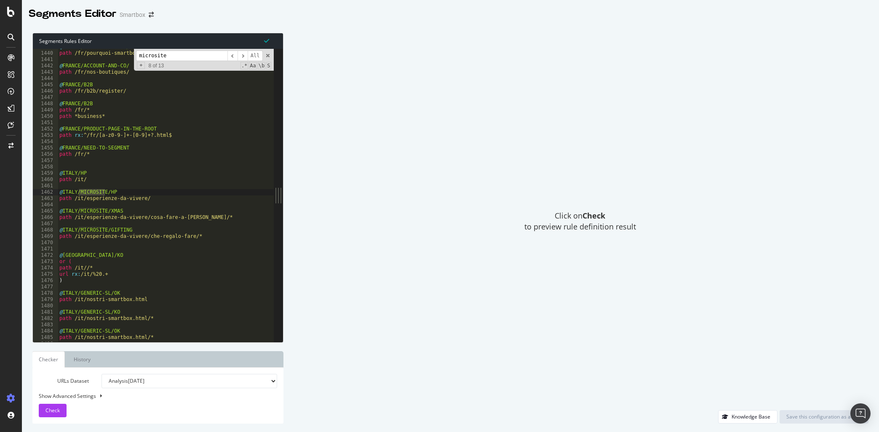
type input "microsite"
drag, startPoint x: 123, startPoint y: 191, endPoint x: 84, endPoint y: 192, distance: 38.7
click at [84, 192] on div "@ [GEOGRAPHIC_DATA]/ACCOUNT-AND-CO/ path /fr/pourquoi-smartbox/ @ [GEOGRAPHIC_D…" at bounding box center [173, 197] width 231 height 306
click at [133, 197] on div "@ [GEOGRAPHIC_DATA]/ACCOUNT-AND-CO/ path /fr/pourquoi-smartbox/ @ [GEOGRAPHIC_D…" at bounding box center [173, 197] width 231 height 306
drag, startPoint x: 64, startPoint y: 210, endPoint x: 121, endPoint y: 210, distance: 56.8
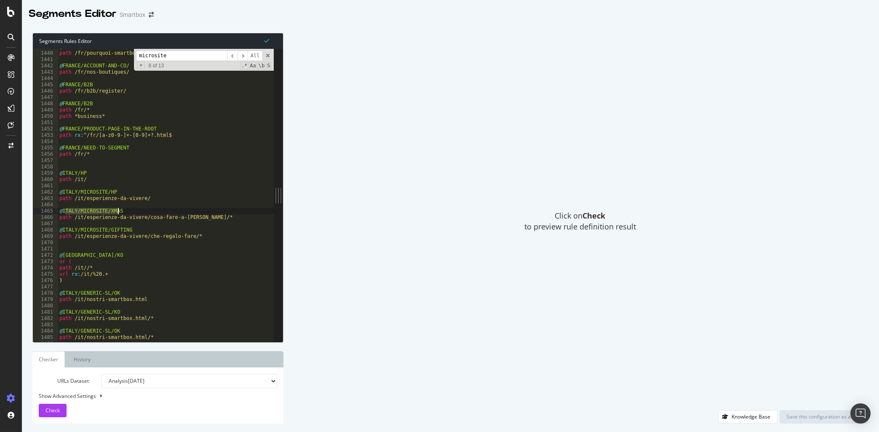
click at [121, 210] on div "@ [GEOGRAPHIC_DATA]/ACCOUNT-AND-CO/ path /fr/pourquoi-smartbox/ @ [GEOGRAPHIC_D…" at bounding box center [173, 197] width 231 height 306
drag, startPoint x: 193, startPoint y: 218, endPoint x: 150, endPoint y: 216, distance: 42.6
click at [150, 216] on div "@ [GEOGRAPHIC_DATA]/ACCOUNT-AND-CO/ path /fr/pourquoi-smartbox/ @ [GEOGRAPHIC_D…" at bounding box center [173, 197] width 231 height 306
click at [196, 217] on div "@ [GEOGRAPHIC_DATA]/ACCOUNT-AND-CO/ path /fr/pourquoi-smartbox/ @ [GEOGRAPHIC_D…" at bounding box center [173, 197] width 231 height 306
drag, startPoint x: 80, startPoint y: 237, endPoint x: 197, endPoint y: 237, distance: 117.1
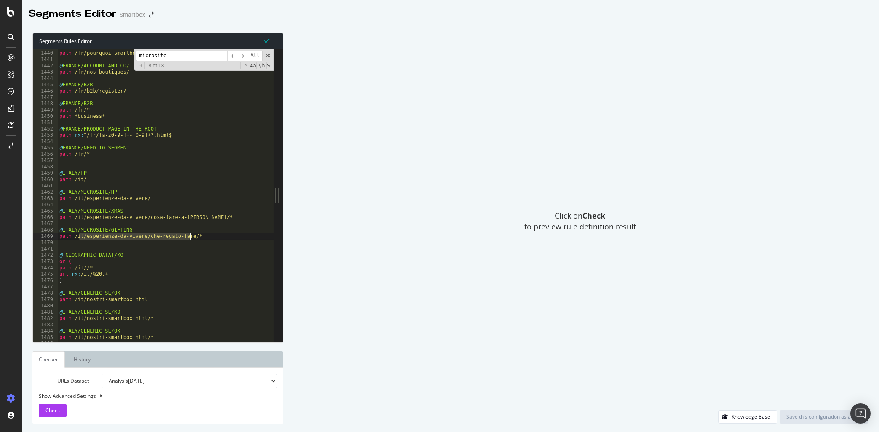
click at [197, 237] on div "@ [GEOGRAPHIC_DATA]/ACCOUNT-AND-CO/ path /fr/pourquoi-smartbox/ @ [GEOGRAPHIC_D…" at bounding box center [173, 197] width 231 height 306
type textarea "path /it/esperienze-da-vivere/che-regalo-fare/*"
click at [216, 241] on div "@ [GEOGRAPHIC_DATA]/ACCOUNT-AND-CO/ path /fr/pourquoi-smartbox/ @ [GEOGRAPHIC_D…" at bounding box center [173, 197] width 231 height 306
drag, startPoint x: 214, startPoint y: 239, endPoint x: 58, endPoint y: 231, distance: 156.4
click at [58, 231] on div "@ [GEOGRAPHIC_DATA]/ACCOUNT-AND-CO/ path /fr/pourquoi-smartbox/ @ [GEOGRAPHIC_D…" at bounding box center [173, 197] width 231 height 306
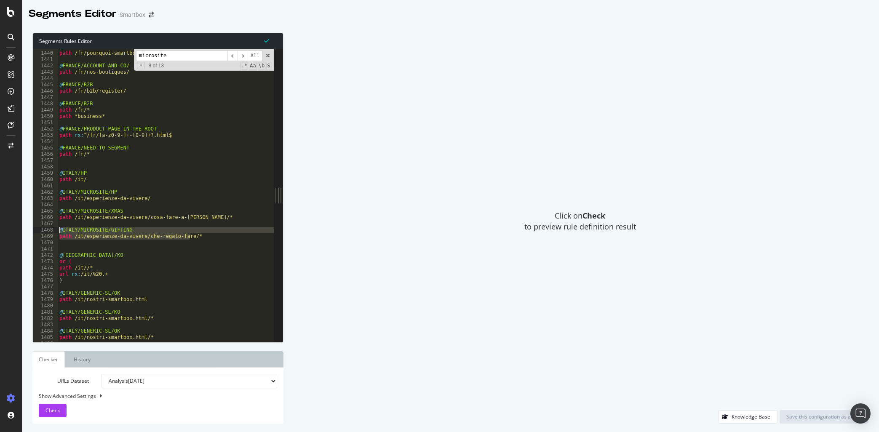
type textarea "@[GEOGRAPHIC_DATA]/MICROSITE/GIFTING path /it/esperienze-da-vivere/che-regalo-f…"
click at [82, 245] on div "@ [GEOGRAPHIC_DATA]/ACCOUNT-AND-CO/ path /fr/pourquoi-smartbox/ @ [GEOGRAPHIC_D…" at bounding box center [173, 197] width 231 height 306
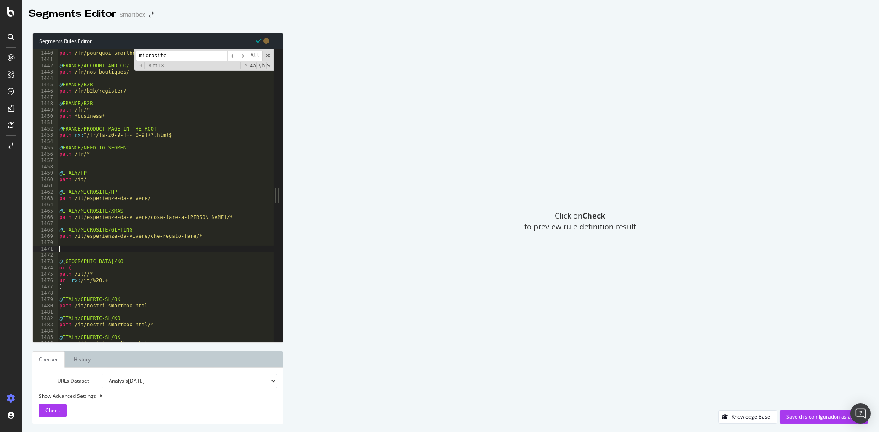
paste textarea "path /it/esperienze-da-vivere/che-regalo-fare/*"
click at [117, 248] on div "@ [GEOGRAPHIC_DATA]/ACCOUNT-AND-CO/ path /fr/pourquoi-smartbox/ @ [GEOGRAPHIC_D…" at bounding box center [173, 197] width 231 height 306
drag, startPoint x: 144, startPoint y: 257, endPoint x: 182, endPoint y: 254, distance: 38.4
click at [182, 254] on div "@ [GEOGRAPHIC_DATA]/ACCOUNT-AND-CO/ path /fr/pourquoi-smartbox/ @ [GEOGRAPHIC_D…" at bounding box center [173, 197] width 231 height 306
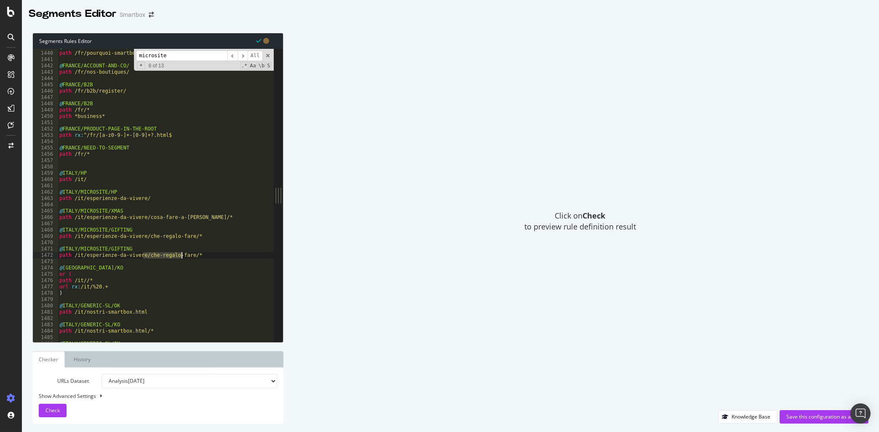
drag, startPoint x: 181, startPoint y: 257, endPoint x: 177, endPoint y: 258, distance: 4.8
click at [181, 257] on div "@ [GEOGRAPHIC_DATA]/ACCOUNT-AND-CO/ path /fr/pourquoi-smartbox/ @ [GEOGRAPHIC_D…" at bounding box center [166, 195] width 216 height 293
drag, startPoint x: 205, startPoint y: 258, endPoint x: 174, endPoint y: 258, distance: 31.2
click at [174, 258] on div "@ [GEOGRAPHIC_DATA]/ACCOUNT-AND-CO/ path /fr/pourquoi-smartbox/ @ [GEOGRAPHIC_D…" at bounding box center [173, 197] width 231 height 306
click at [160, 253] on div "@ [GEOGRAPHIC_DATA]/ACCOUNT-AND-CO/ path /fr/pourquoi-smartbox/ @ [GEOGRAPHIC_D…" at bounding box center [173, 197] width 231 height 306
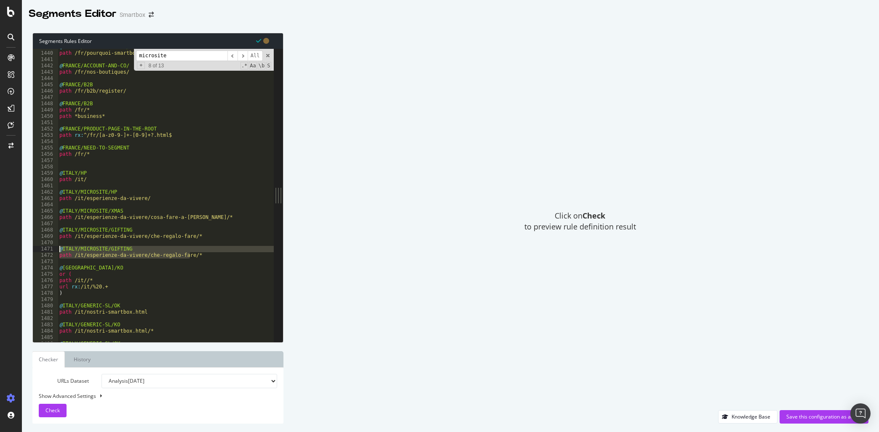
drag, startPoint x: 200, startPoint y: 257, endPoint x: 56, endPoint y: 247, distance: 145.2
click at [56, 247] on div "path /it/esperienze-da-vivere/che-regalo-fare/* 1439 1440 1441 1442 1443 1444 1…" at bounding box center [153, 195] width 241 height 293
type textarea "@[GEOGRAPHIC_DATA]/MICROSITE/GIFTING path /it/esperienze-da-vivere/che-regalo-f…"
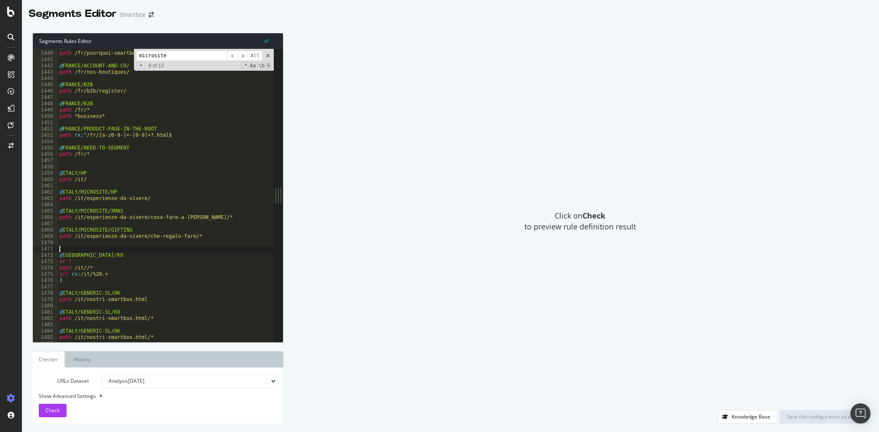
type textarea "@[GEOGRAPHIC_DATA]/KO"
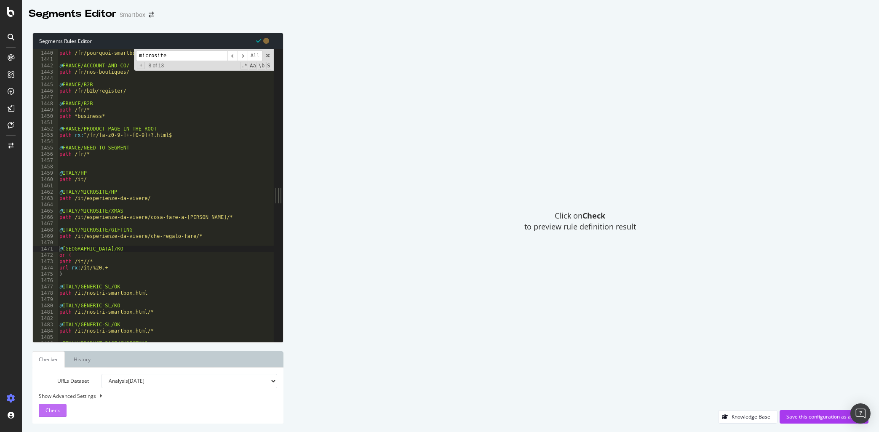
click at [51, 409] on span "Check" at bounding box center [52, 410] width 14 height 7
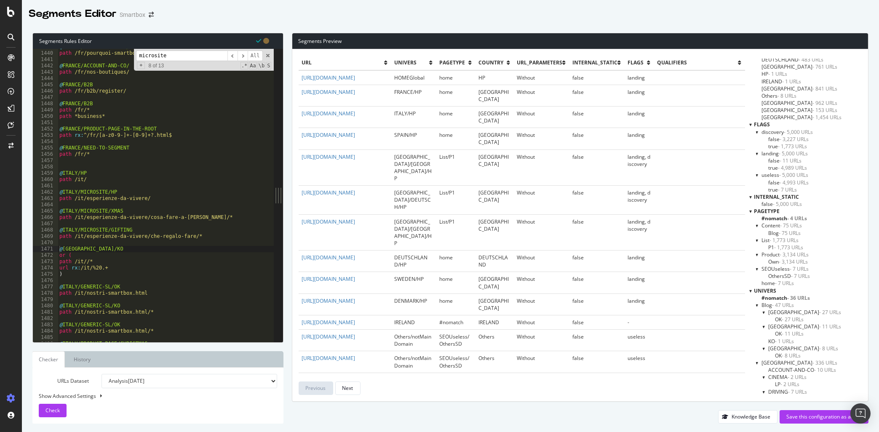
scroll to position [0, 0]
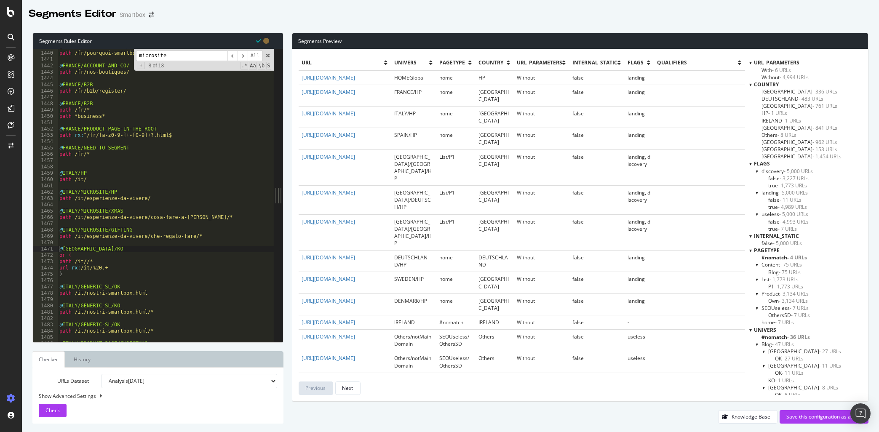
click at [750, 84] on div at bounding box center [750, 84] width 3 height 7
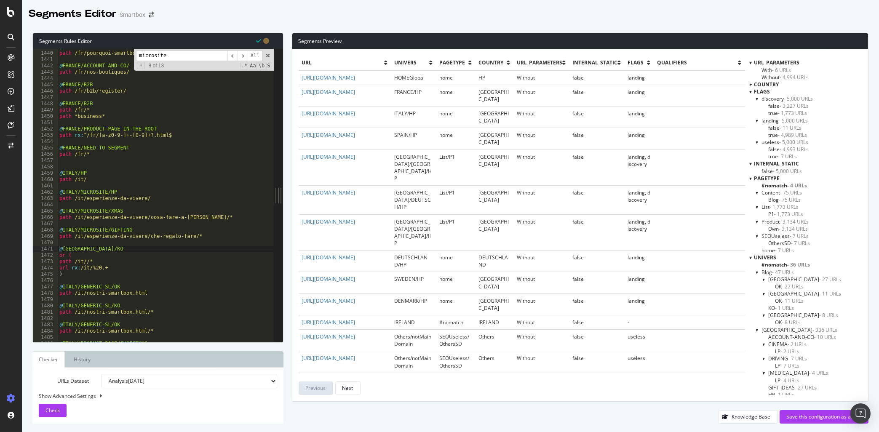
click at [752, 94] on div at bounding box center [750, 91] width 3 height 7
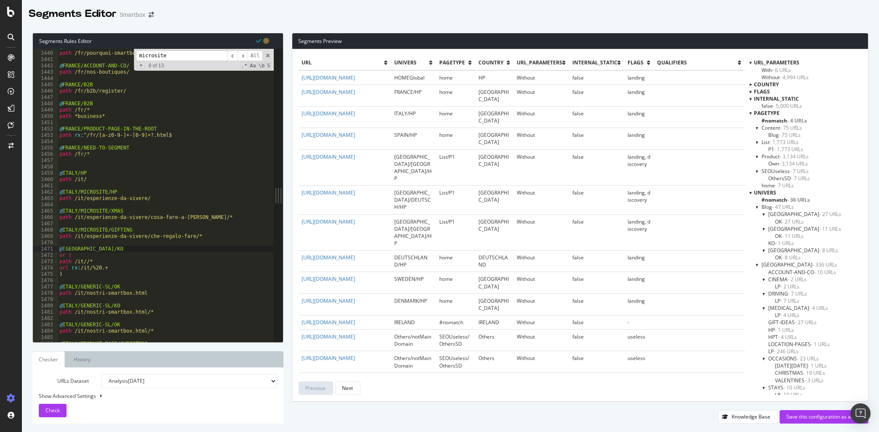
click at [751, 113] on div at bounding box center [750, 112] width 3 height 7
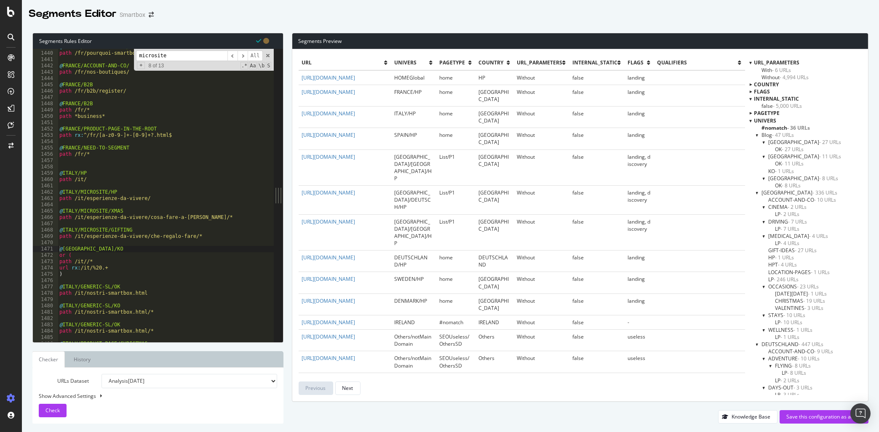
click at [763, 142] on div at bounding box center [764, 142] width 3 height 7
click at [757, 187] on div at bounding box center [757, 185] width 3 height 7
click at [759, 195] on div at bounding box center [757, 192] width 3 height 7
click at [759, 201] on div at bounding box center [757, 199] width 3 height 7
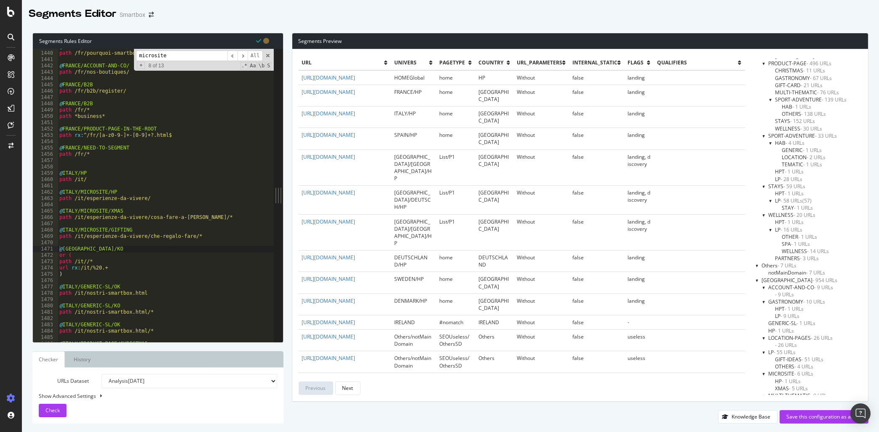
scroll to position [355, 0]
click at [757, 277] on div at bounding box center [757, 277] width 3 height 7
click at [758, 287] on div at bounding box center [757, 284] width 3 height 7
click at [758, 294] on div at bounding box center [757, 291] width 3 height 7
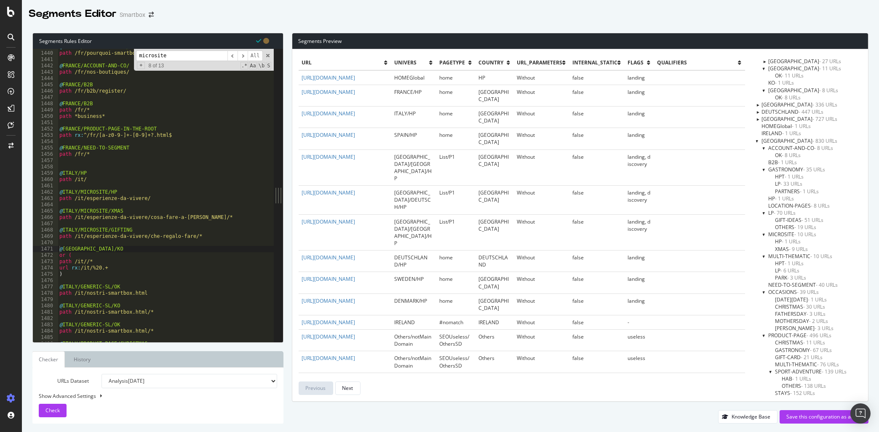
scroll to position [59, 0]
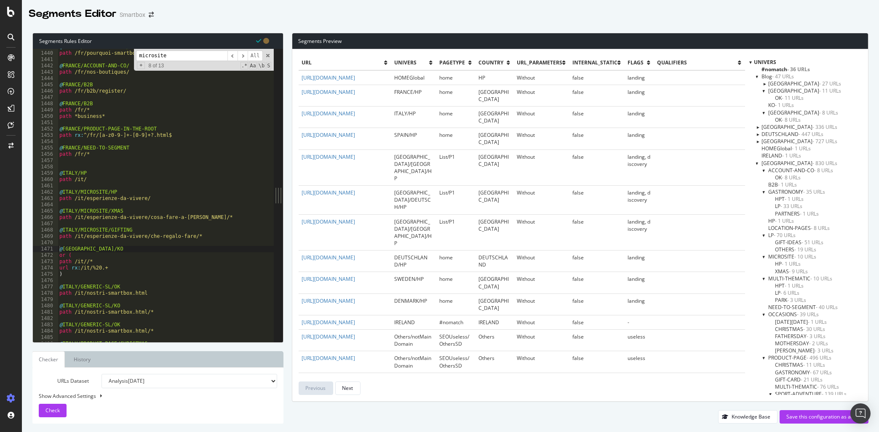
click at [757, 162] on div at bounding box center [757, 163] width 3 height 7
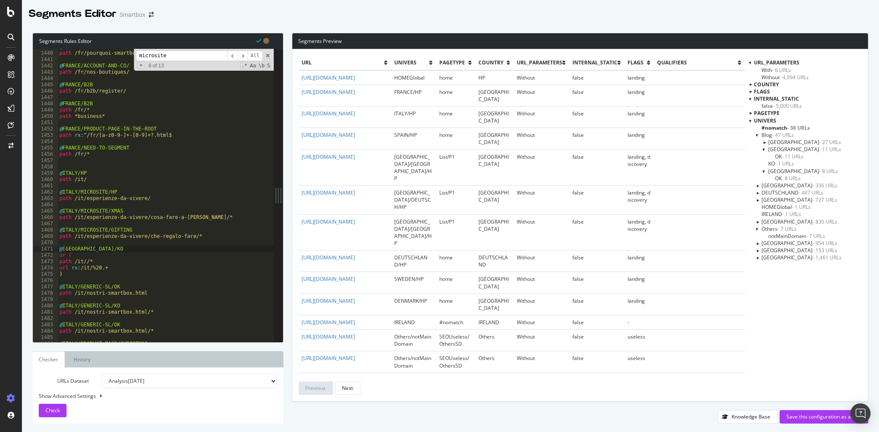
scroll to position [0, 0]
click at [758, 136] on div at bounding box center [757, 134] width 3 height 7
